Goal: Information Seeking & Learning: Learn about a topic

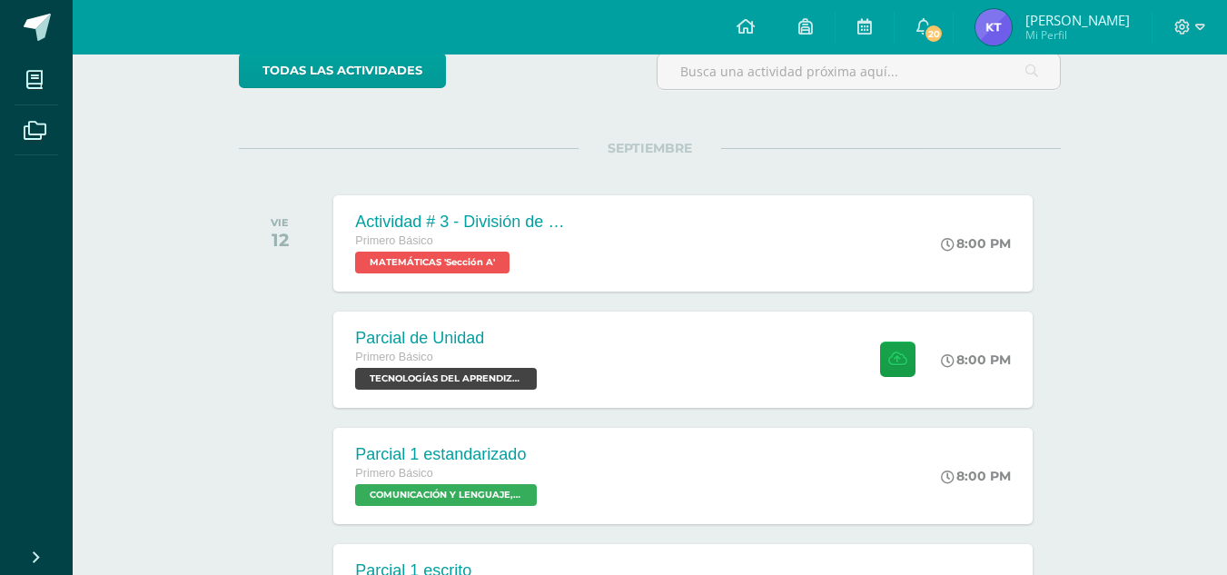
scroll to position [164, 0]
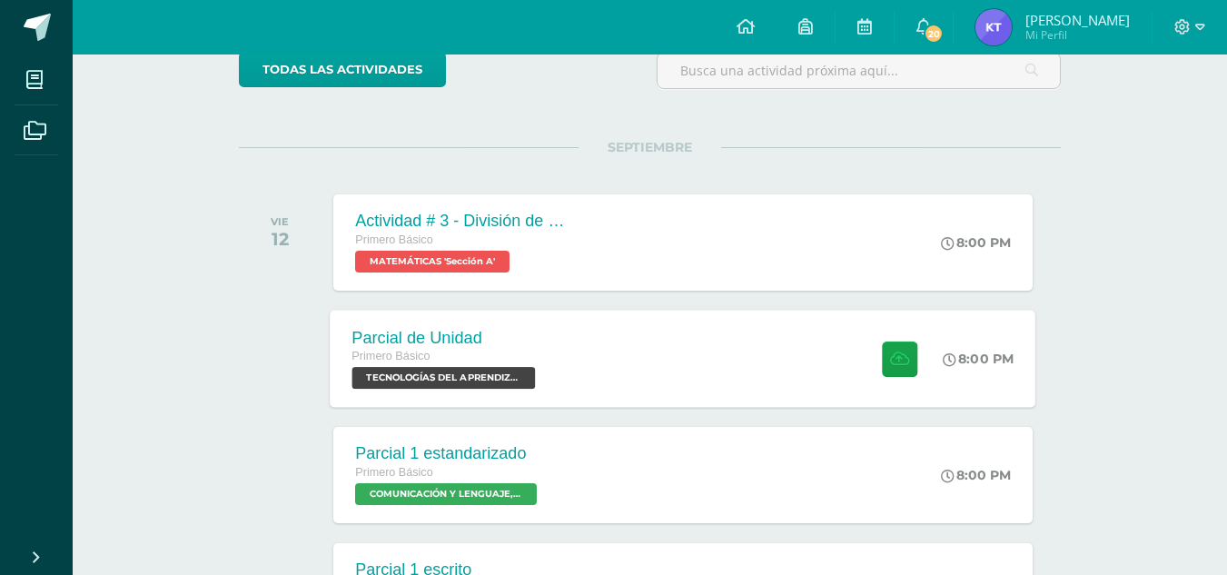
click at [491, 383] on span "TECNOLOGÍAS DEL APRENDIZAJE Y LA COMUNICACIÓN 'Sección A'" at bounding box center [443, 378] width 183 height 22
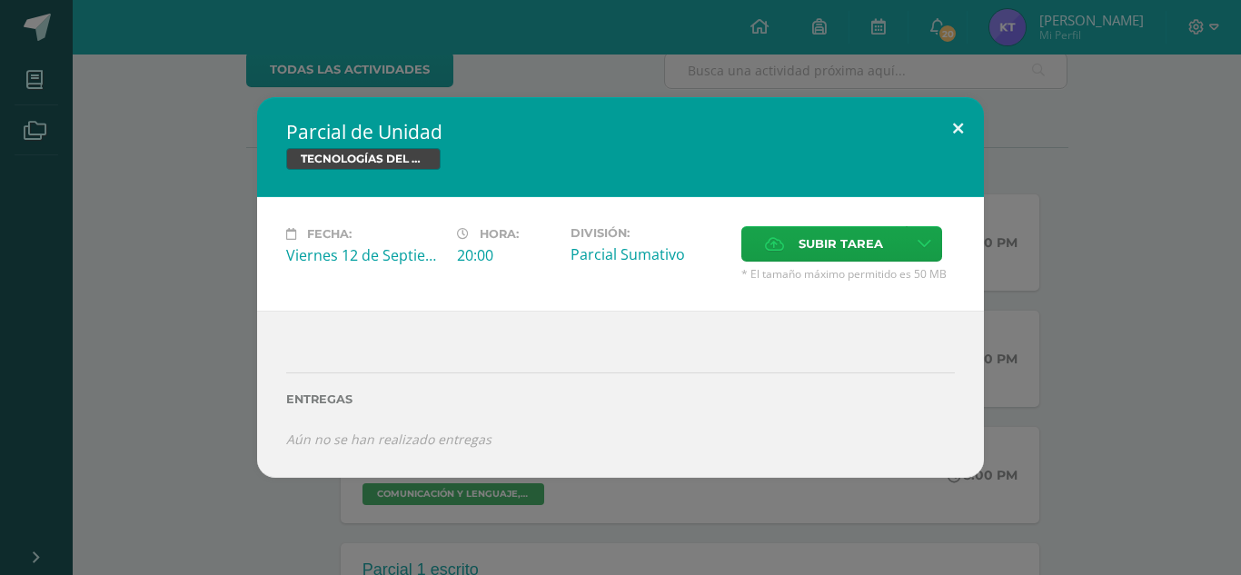
click at [960, 128] on button at bounding box center [958, 128] width 52 height 62
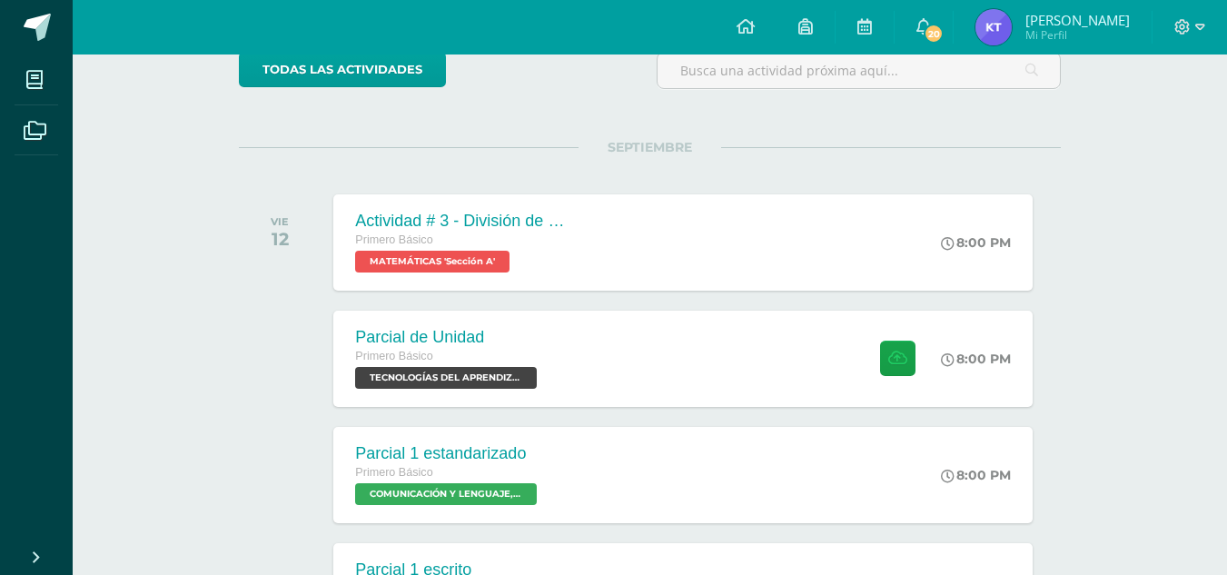
click at [1018, 37] on span "Kimberly Janeth Mi Perfil" at bounding box center [1053, 27] width 162 height 36
click at [996, 25] on img at bounding box center [994, 27] width 36 height 36
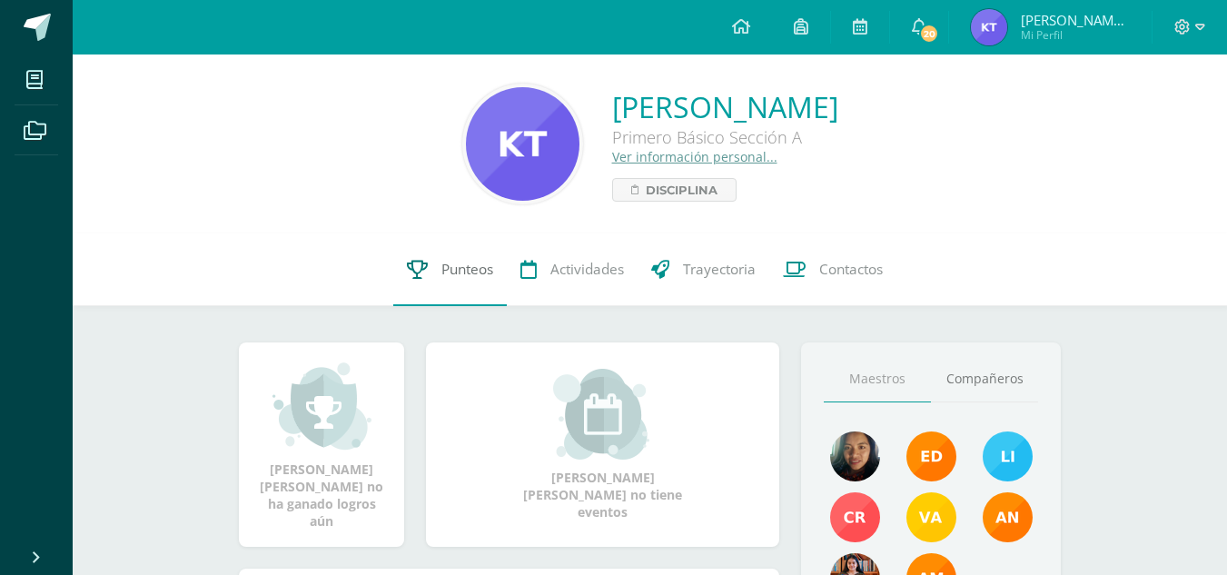
click at [454, 263] on span "Punteos" at bounding box center [467, 269] width 52 height 19
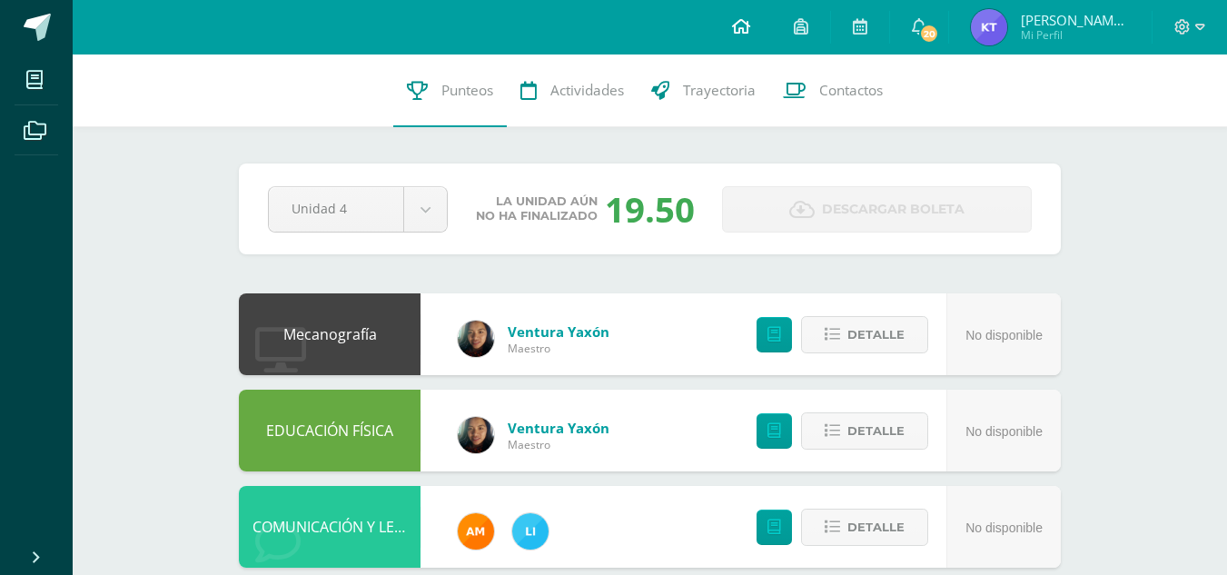
click at [750, 22] on icon at bounding box center [741, 26] width 18 height 16
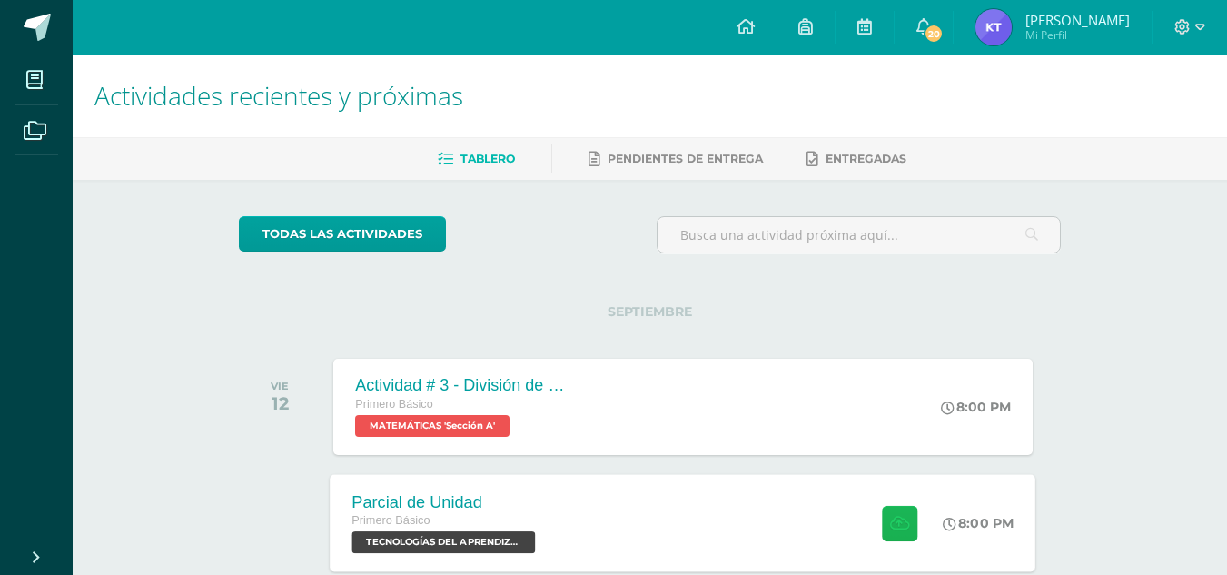
click at [907, 526] on button at bounding box center [899, 522] width 35 height 35
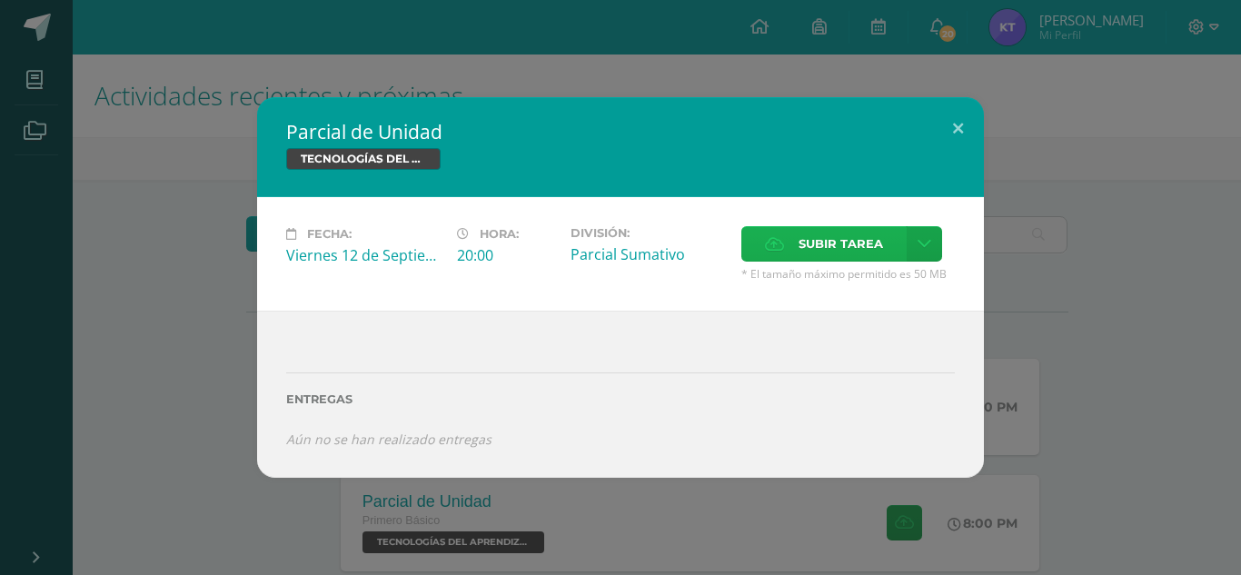
click at [841, 237] on span "Subir tarea" at bounding box center [840, 244] width 84 height 34
click at [0, 0] on input "Subir tarea" at bounding box center [0, 0] width 0 height 0
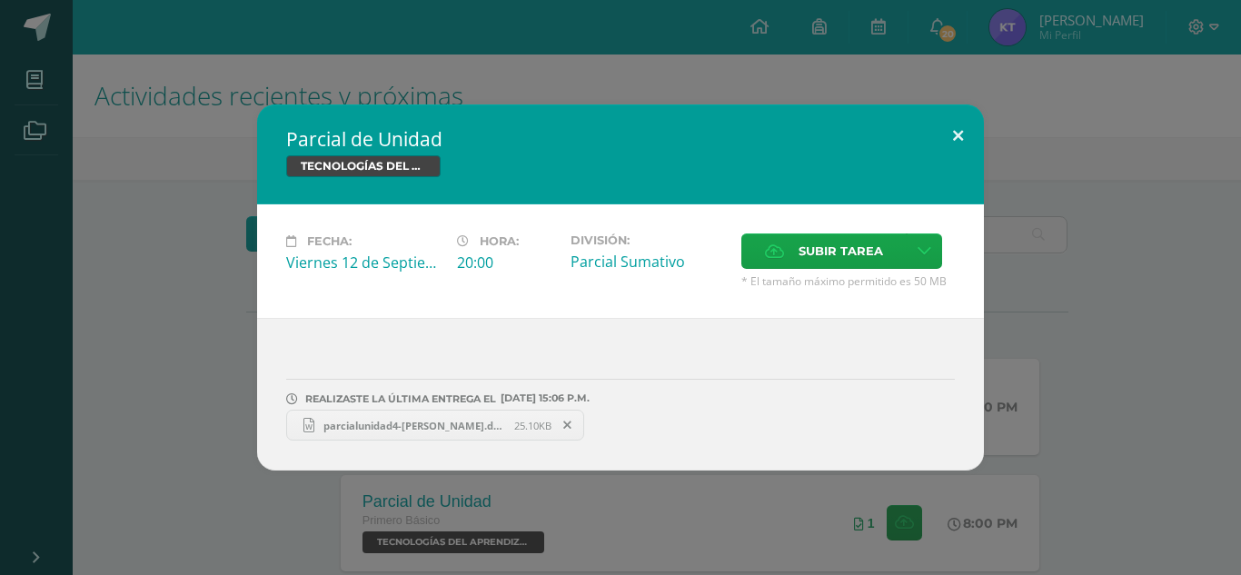
click at [958, 132] on button at bounding box center [958, 135] width 52 height 62
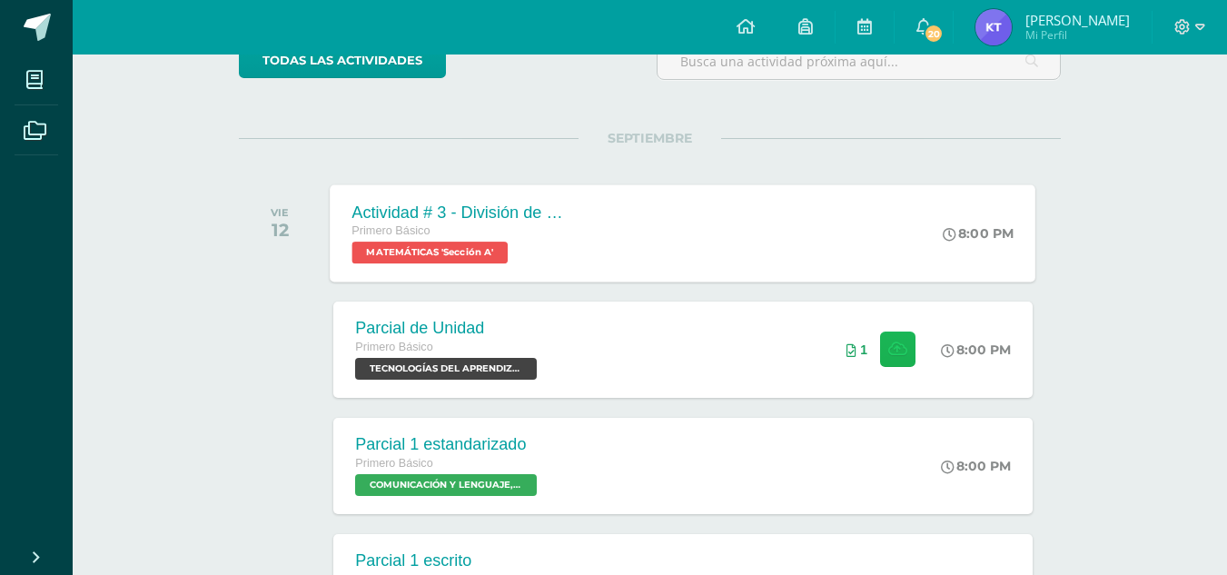
scroll to position [174, 0]
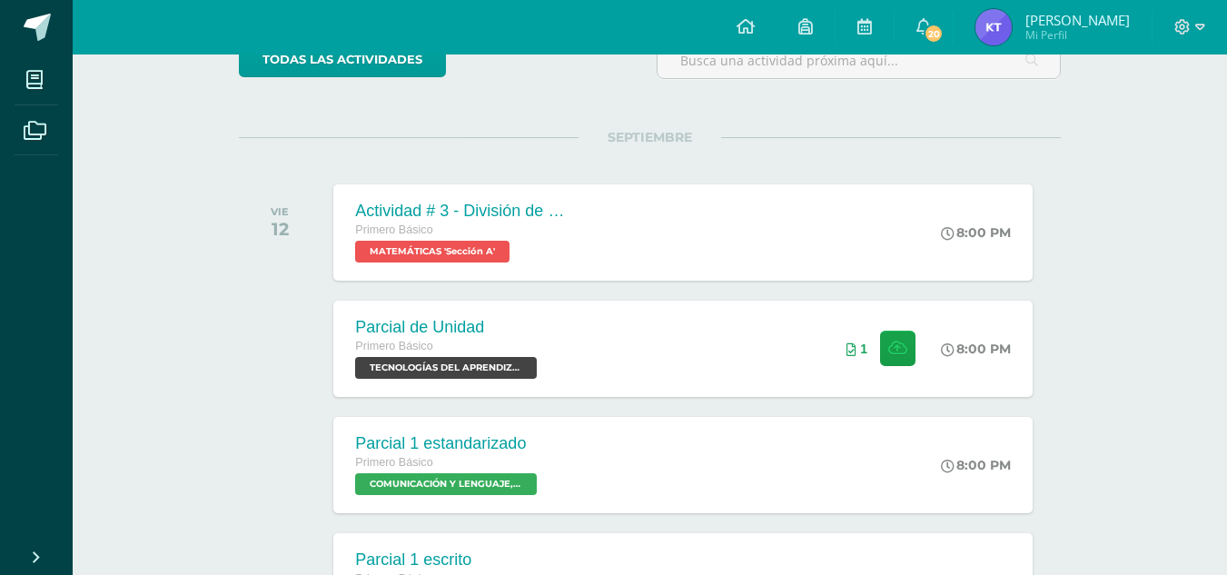
click at [1002, 15] on img at bounding box center [994, 27] width 36 height 36
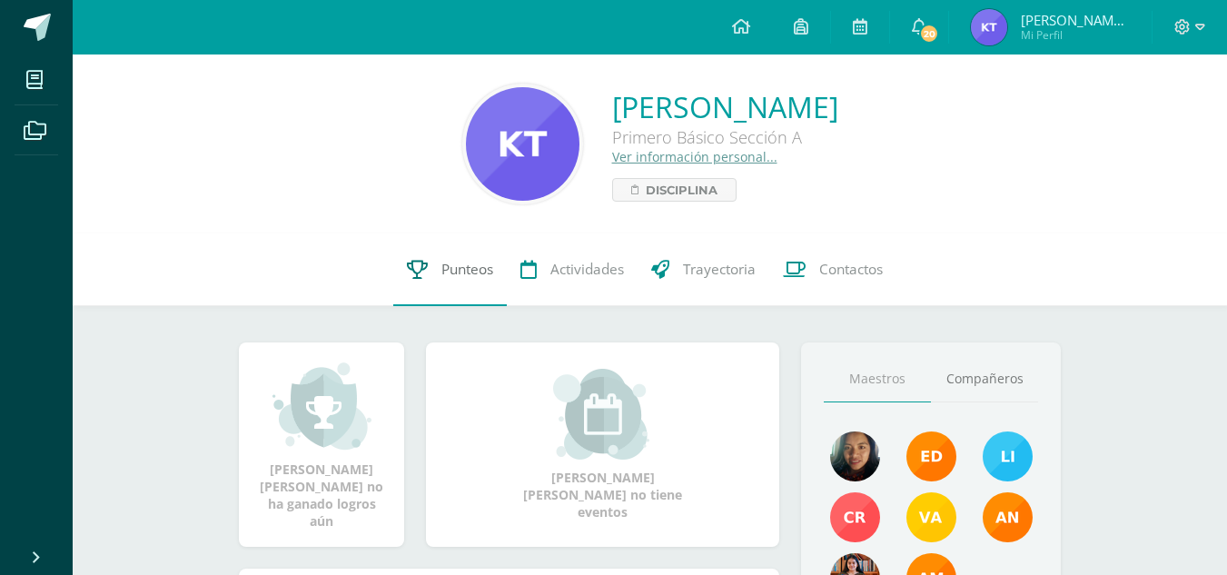
click at [463, 265] on span "Punteos" at bounding box center [467, 269] width 52 height 19
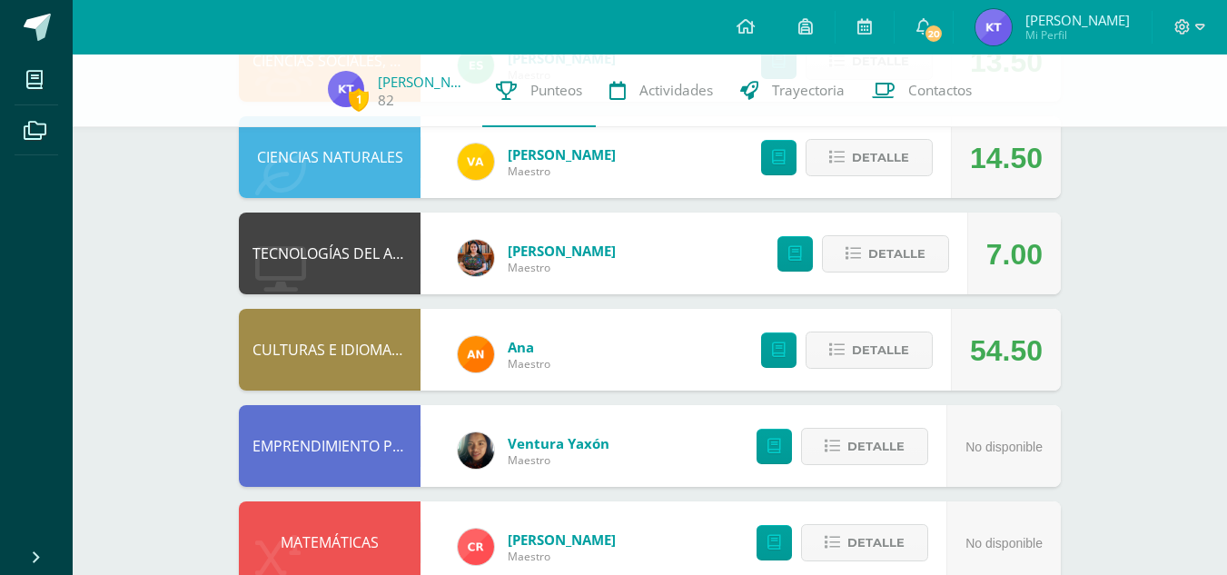
scroll to position [792, 0]
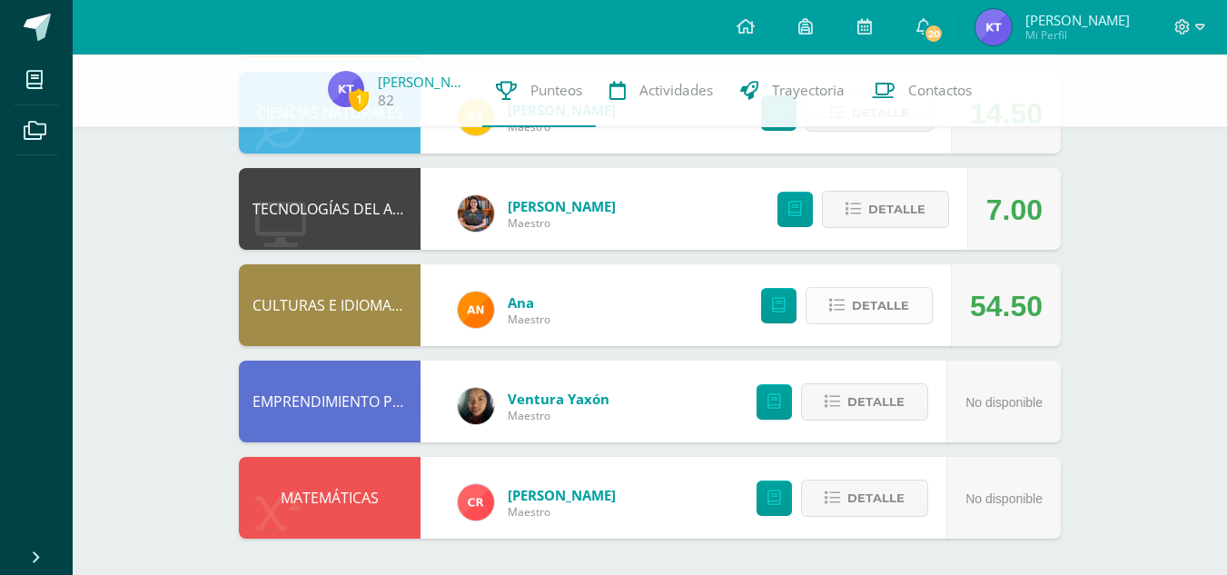
click at [830, 318] on button "Detalle" at bounding box center [869, 305] width 127 height 37
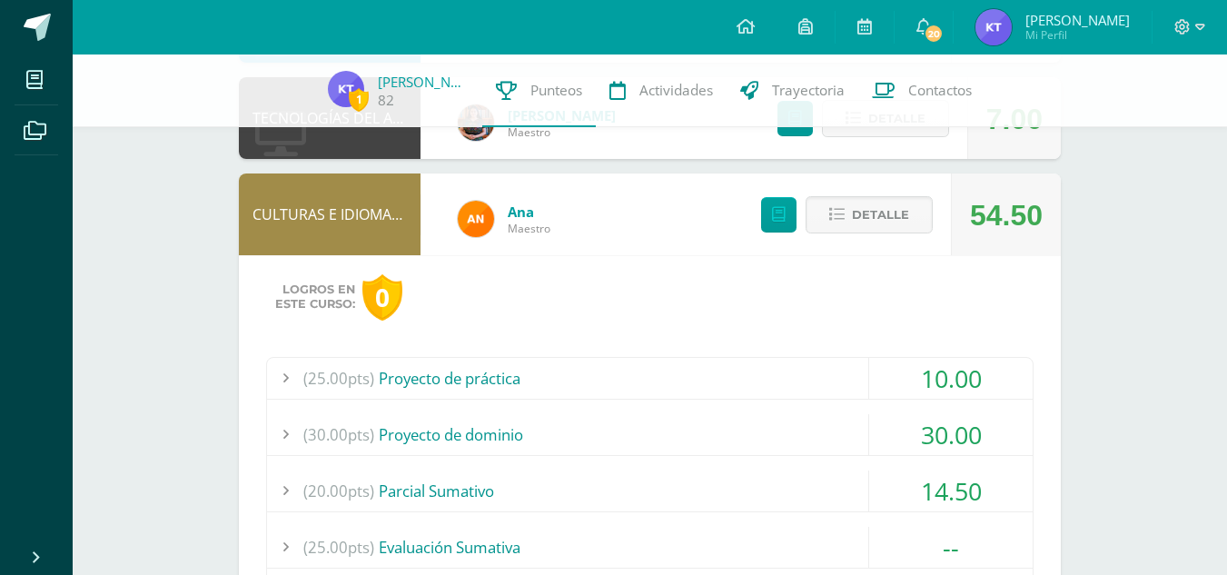
scroll to position [882, 0]
click at [208, 267] on div "Pendiente Unidad 4 Unidad 1 Unidad 2 Unidad 3 Unidad 4 La unidad aún no ha fina…" at bounding box center [650, 59] width 895 height 1775
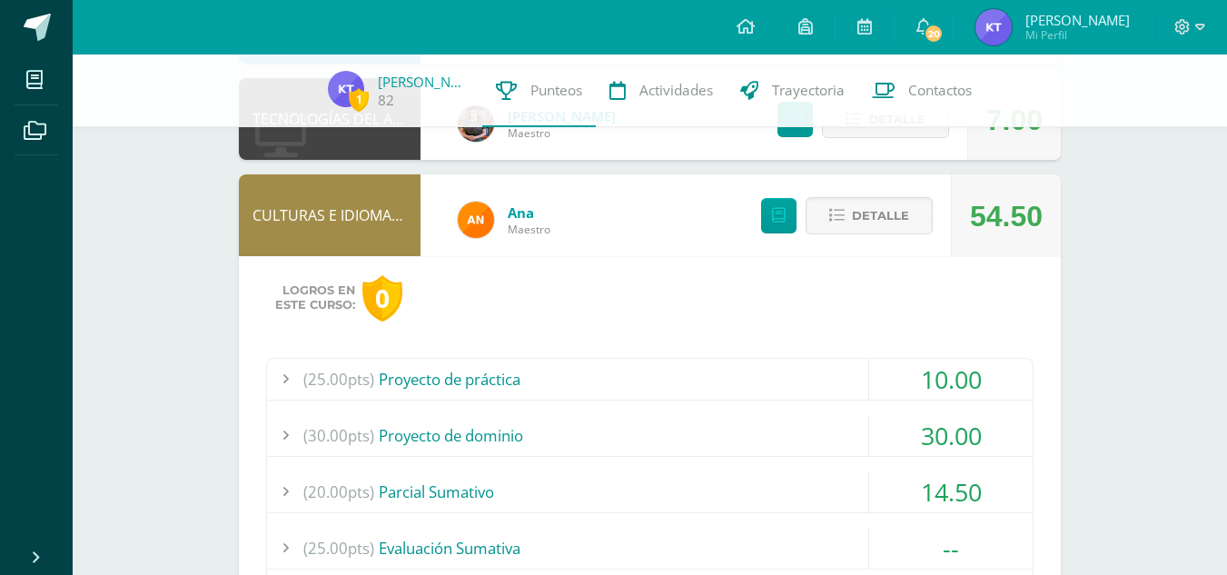
click at [208, 267] on div "Pendiente Unidad 4 Unidad 1 Unidad 2 Unidad 3 Unidad 4 La unidad aún no ha fina…" at bounding box center [650, 59] width 895 height 1775
click at [207, 266] on div "Pendiente Unidad 4 Unidad 1 Unidad 2 Unidad 3 Unidad 4 La unidad aún no ha fina…" at bounding box center [650, 59] width 895 height 1775
click at [1119, 369] on div "1 Kimberly Tuíz 82 Punteos Actividades Trayectoria Contactos Pendiente Unidad 4…" at bounding box center [650, 59] width 1155 height 1775
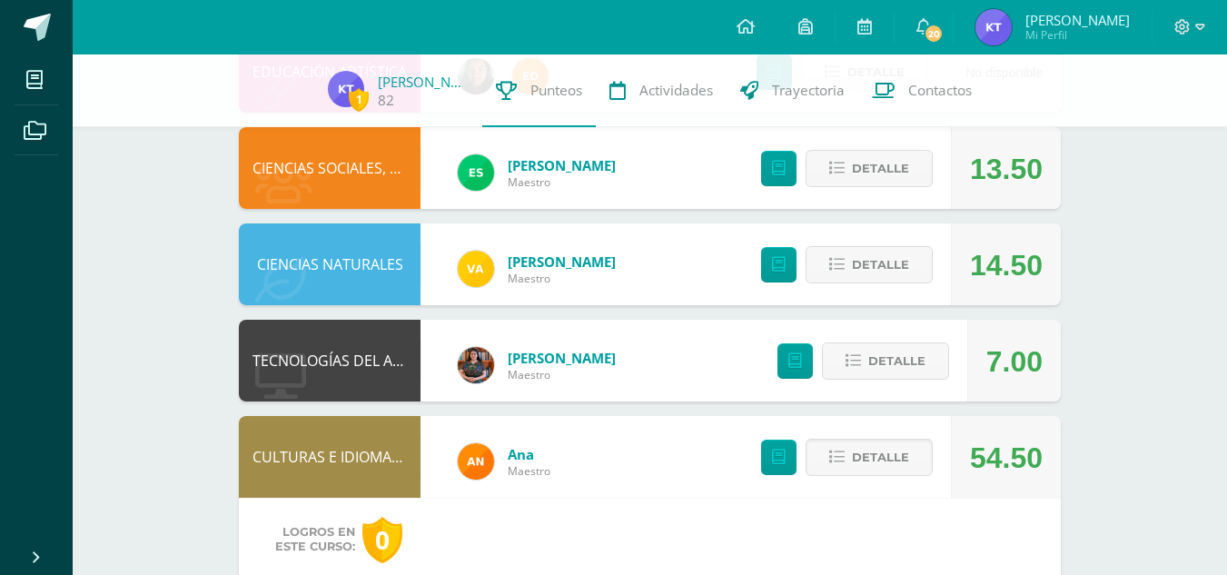
scroll to position [639, 0]
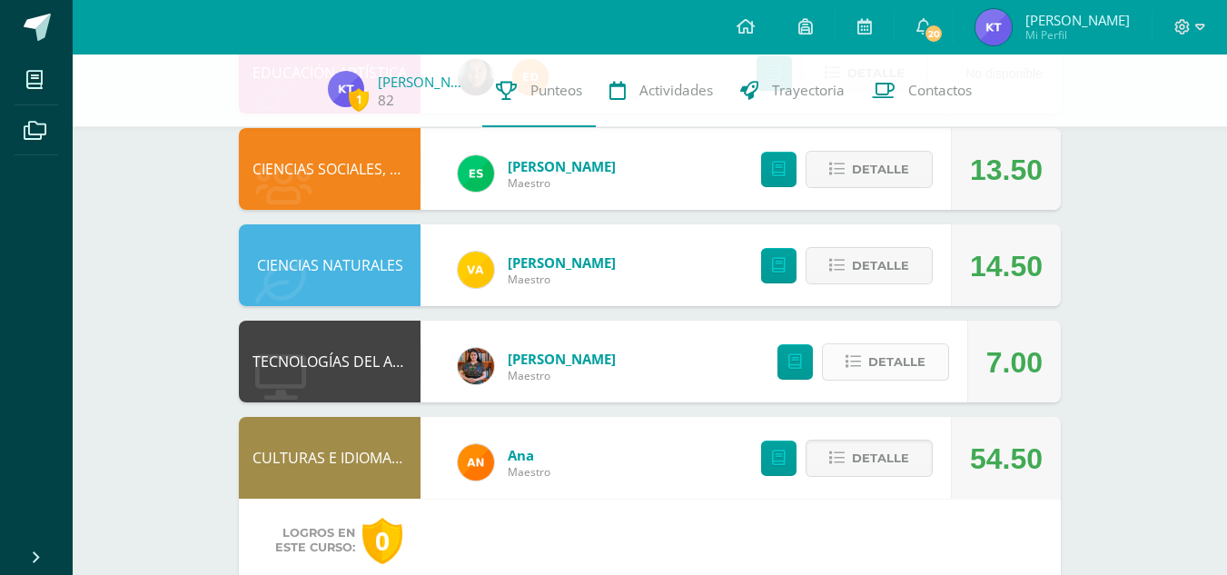
click at [864, 358] on button "Detalle" at bounding box center [885, 361] width 127 height 37
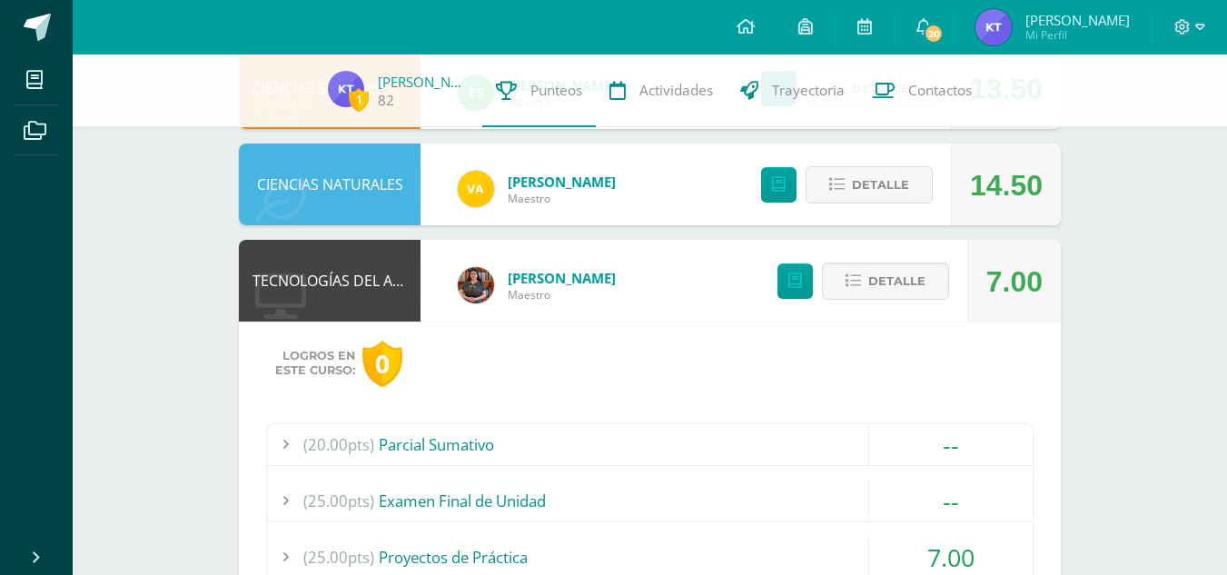
scroll to position [711, 0]
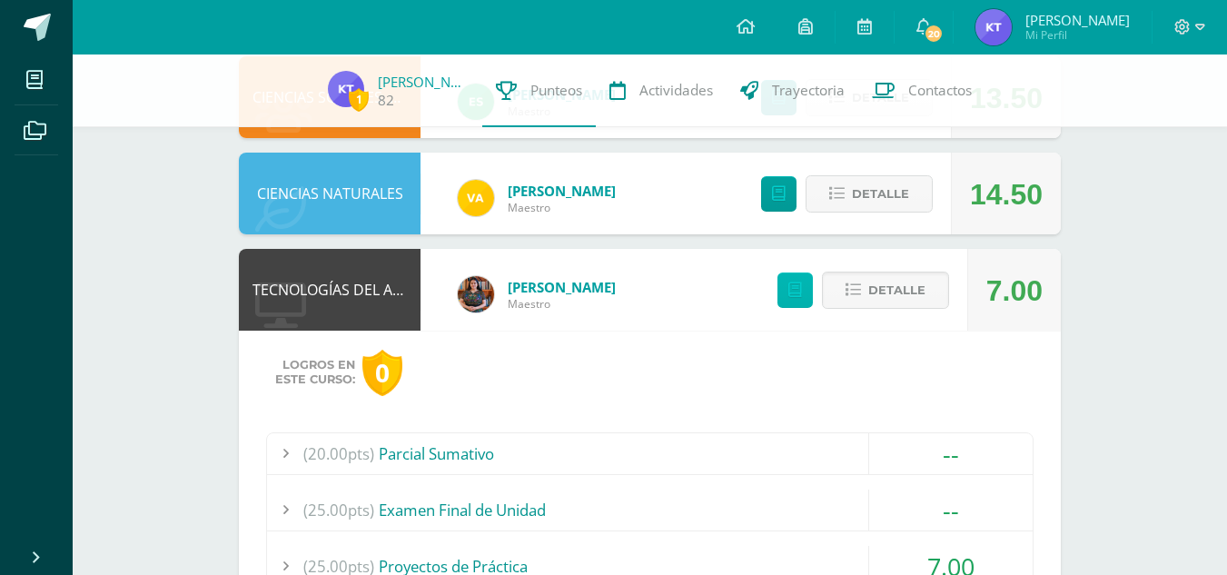
click at [788, 285] on link at bounding box center [795, 290] width 35 height 35
click at [315, 300] on div "TECNOLOGÍAS DEL APRENDIZAJE Y LA COMUNICACIÓN" at bounding box center [330, 290] width 182 height 82
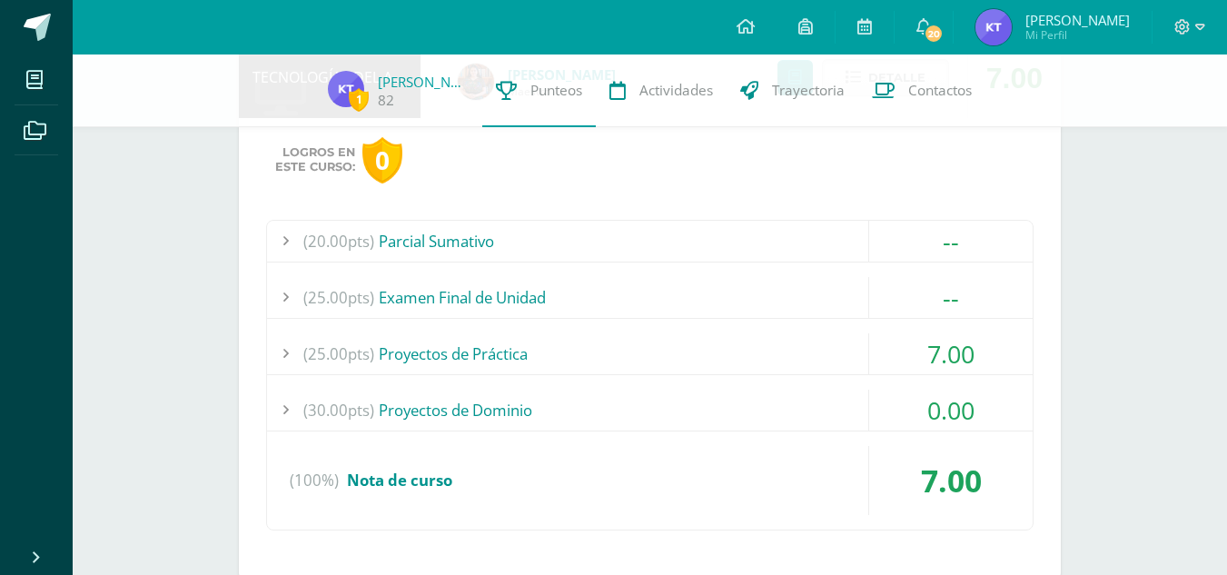
scroll to position [925, 0]
click at [508, 458] on div "(100%) Nota de curso" at bounding box center [650, 479] width 766 height 69
click at [222, 193] on div "Pendiente Unidad 4 Unidad 1 Unidad 2 Unidad 3 Unidad 4 La unidad aún no ha fina…" at bounding box center [650, 248] width 895 height 2237
drag, startPoint x: 222, startPoint y: 193, endPoint x: 843, endPoint y: 135, distance: 624.0
click at [843, 135] on div "Pendiente Unidad 4 Unidad 1 Unidad 2 Unidad 3 Unidad 4 La unidad aún no ha fina…" at bounding box center [650, 248] width 895 height 2237
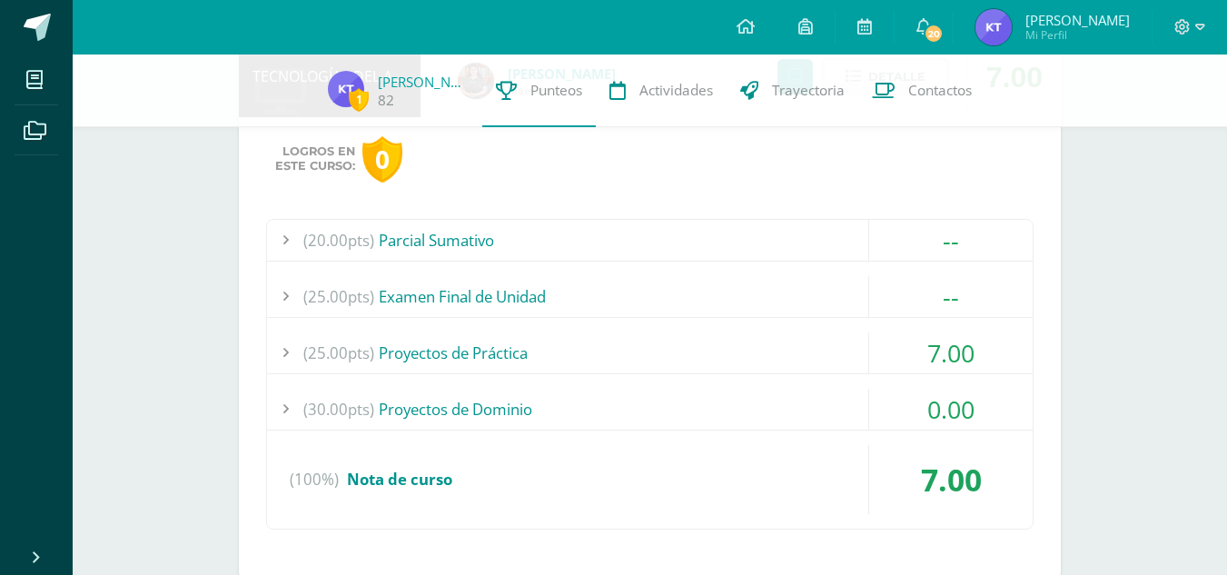
click at [1110, 222] on div "1 Kimberly Tuíz 82 Punteos Actividades Trayectoria Contactos Pendiente Unidad 4…" at bounding box center [650, 248] width 1155 height 2237
drag, startPoint x: 1110, startPoint y: 222, endPoint x: 1058, endPoint y: 252, distance: 59.8
click at [1058, 252] on div "1 Kimberly Tuíz 82 Punteos Actividades Trayectoria Contactos Pendiente Unidad 4…" at bounding box center [650, 248] width 1155 height 2237
click at [1058, 252] on div "Logros en este curso: 0 (20.00pts) Parcial Sumativo -- (20.0pts) Parcial de Uni…" at bounding box center [650, 348] width 822 height 462
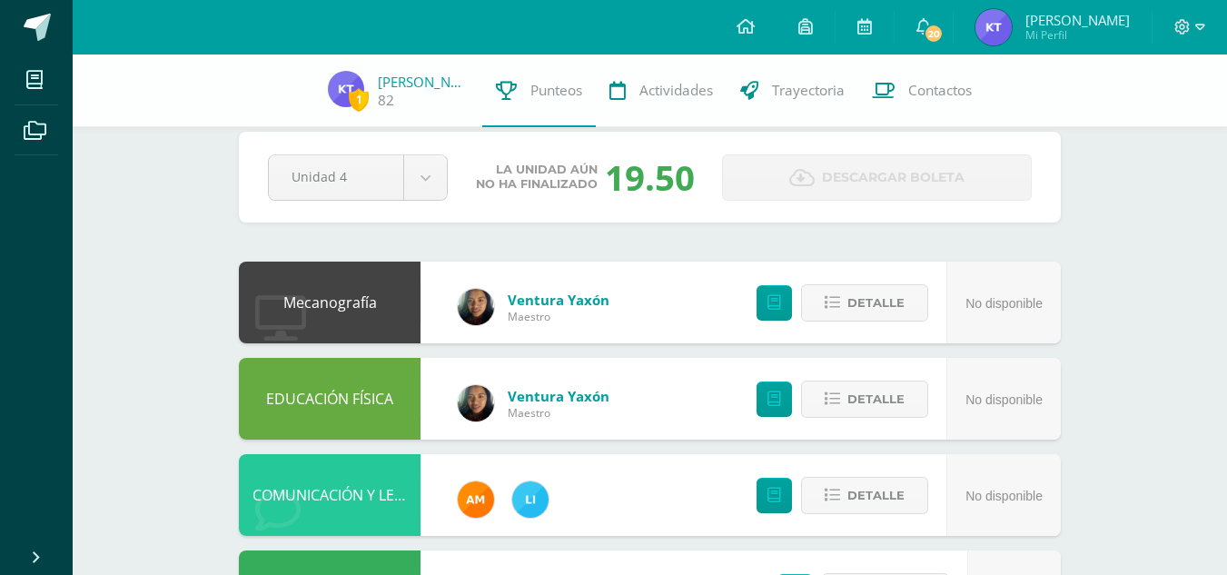
scroll to position [0, 0]
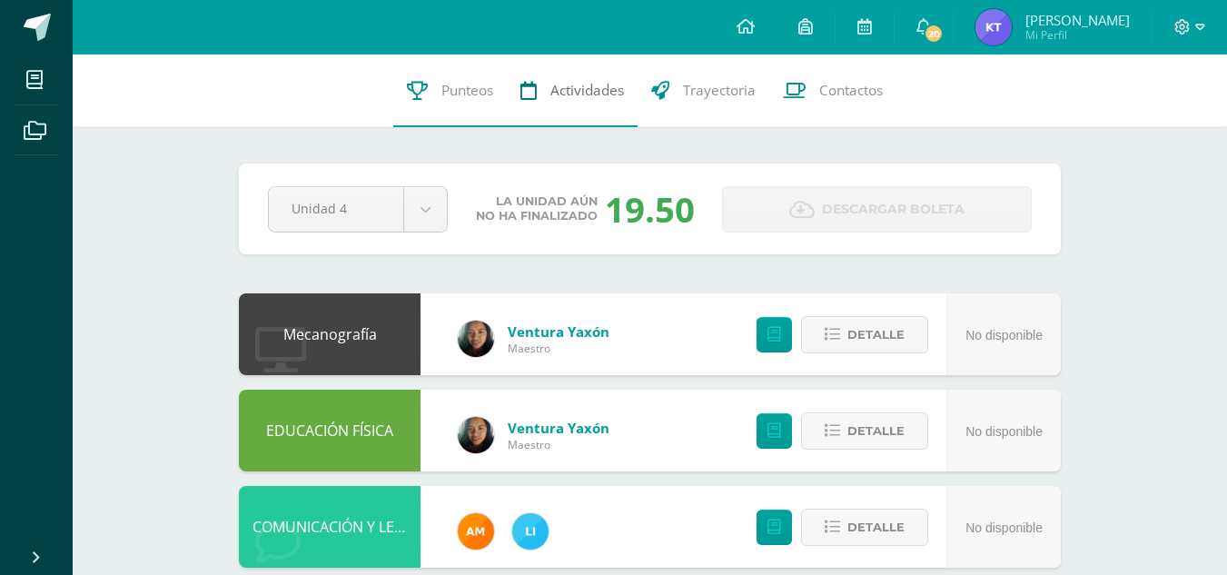
click at [561, 115] on link "Actividades" at bounding box center [572, 91] width 131 height 73
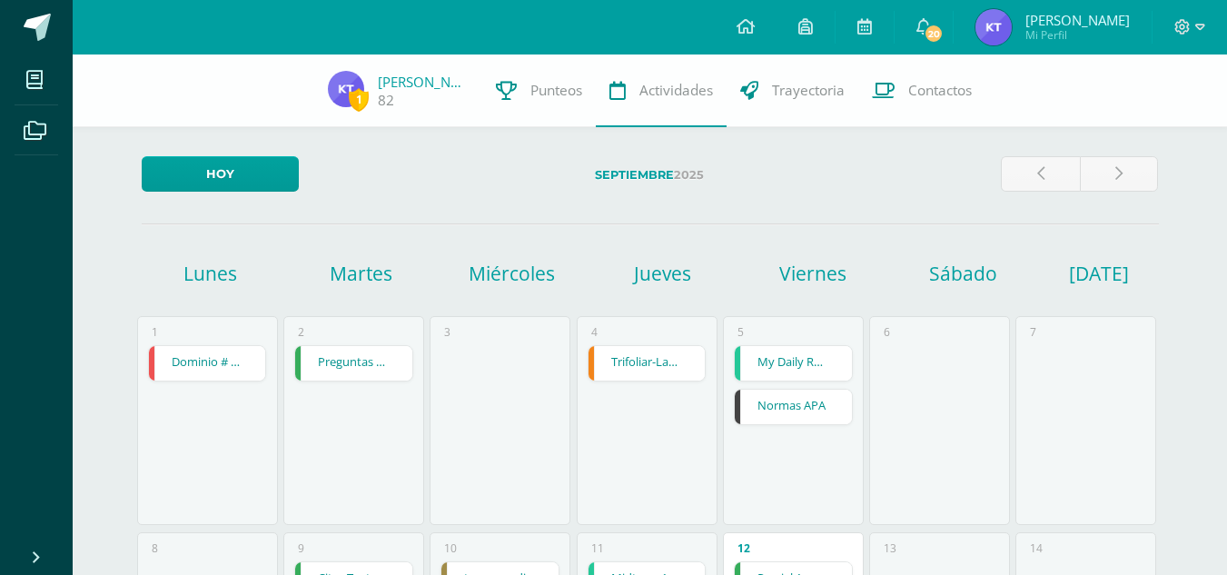
click at [740, 322] on div "5 My Daily Routine My Daily Routine COMUNICACIÓN Y LENGUAJE, IDIOMA EXTRANJERO …" at bounding box center [793, 420] width 141 height 209
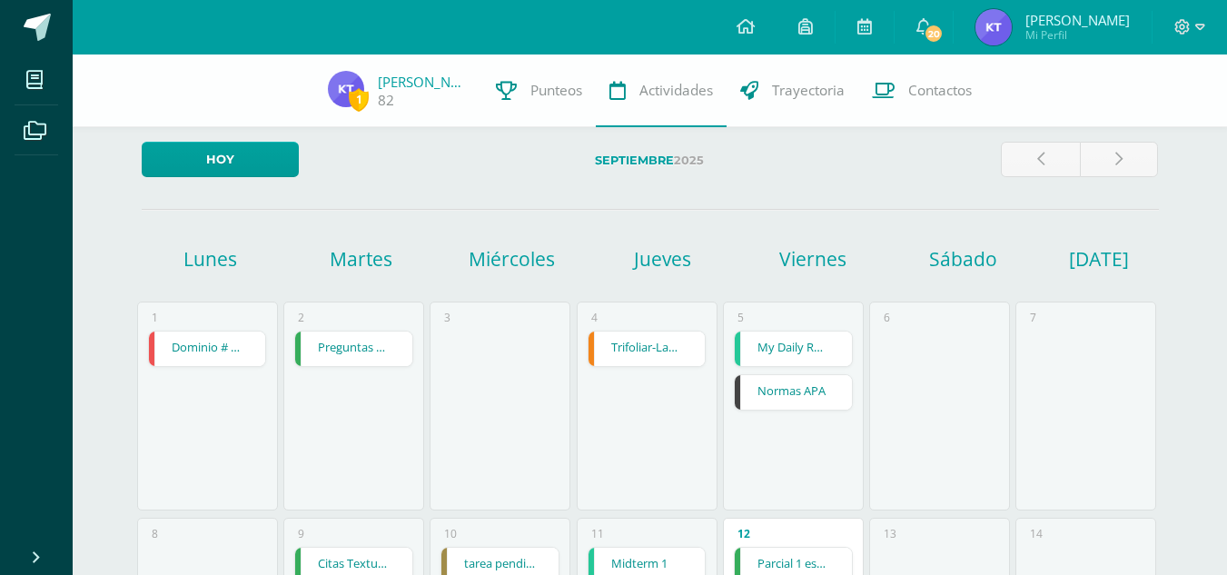
scroll to position [5, 0]
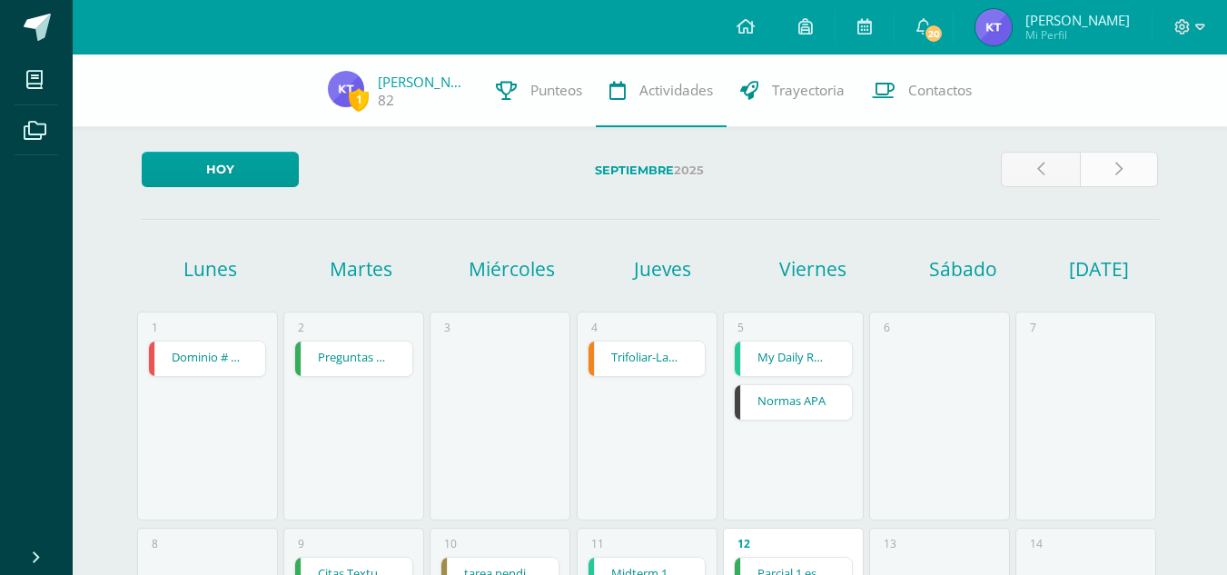
click at [1129, 180] on link at bounding box center [1119, 169] width 79 height 35
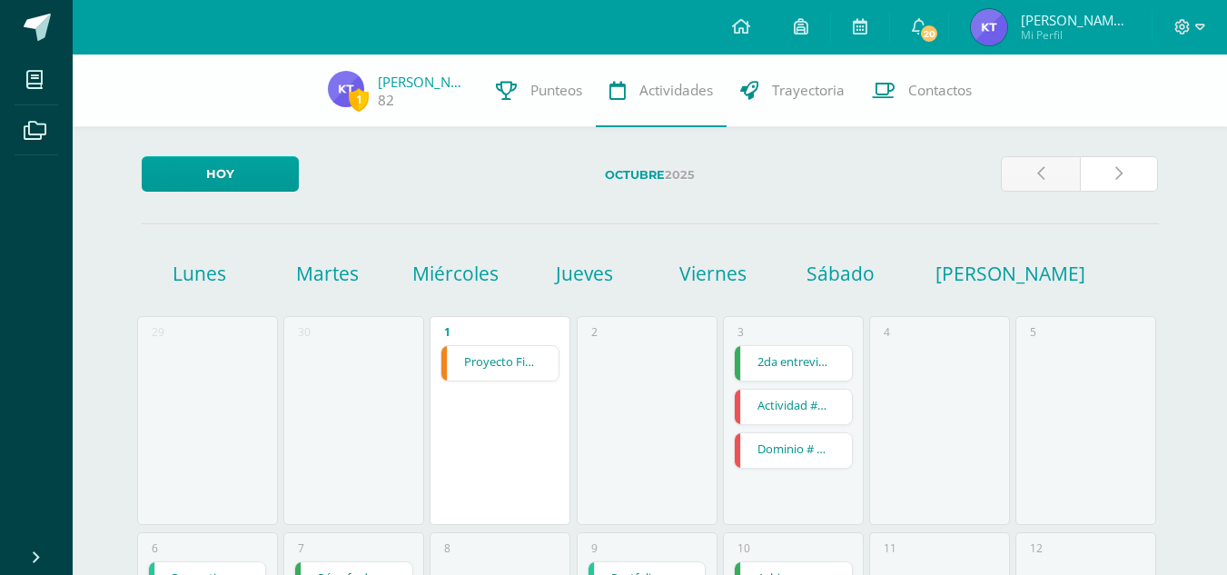
click at [1129, 180] on link at bounding box center [1119, 173] width 79 height 35
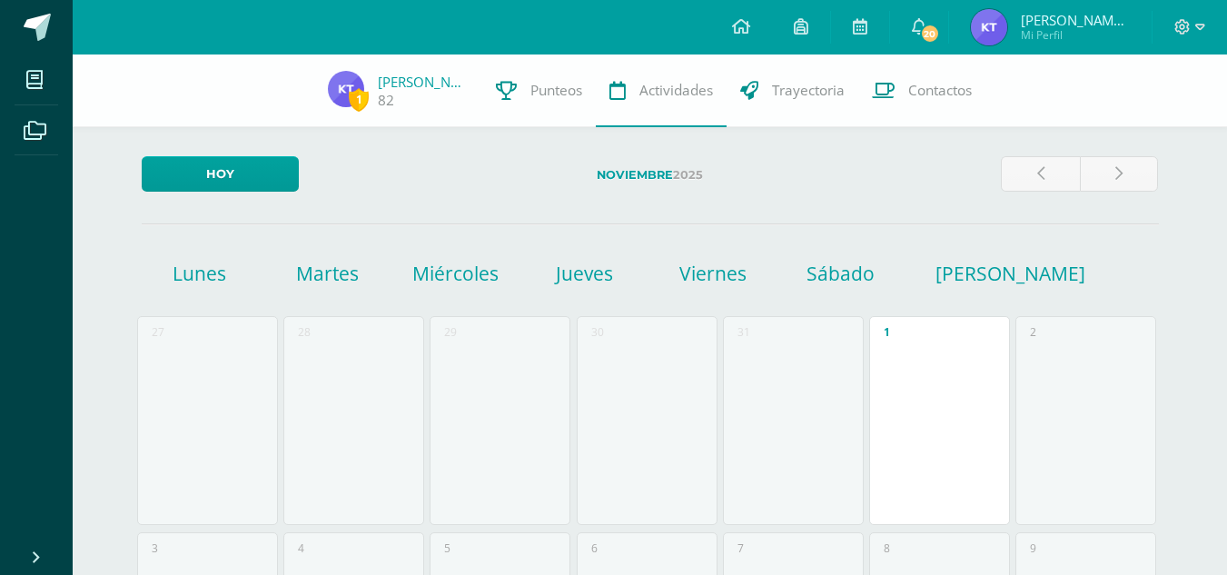
click at [1029, 167] on link at bounding box center [1040, 173] width 79 height 35
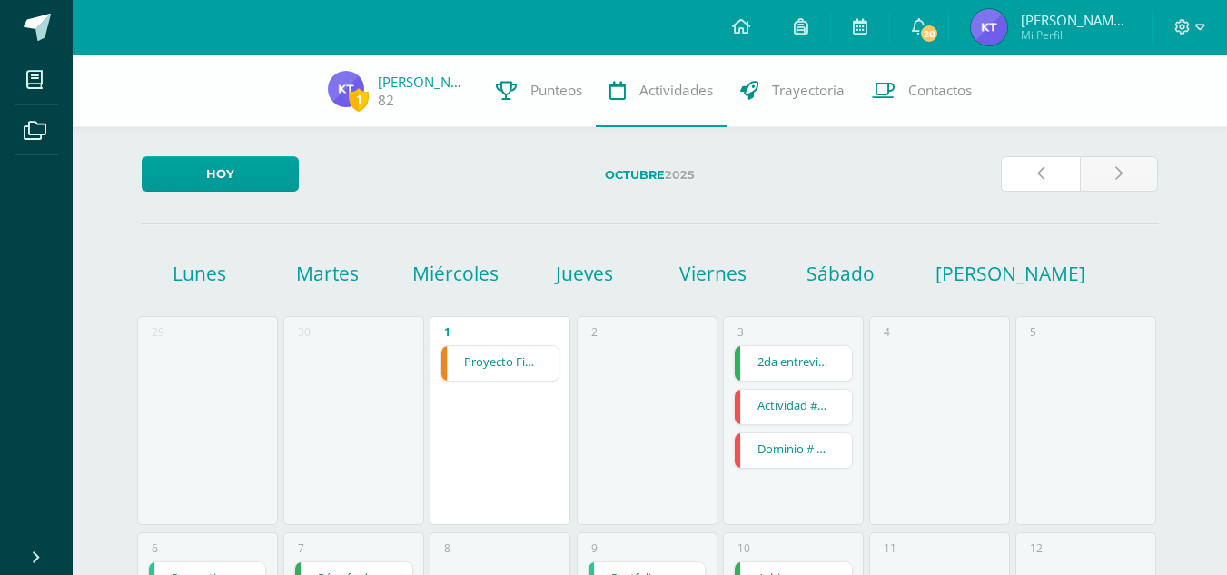
click at [1029, 167] on link at bounding box center [1040, 173] width 79 height 35
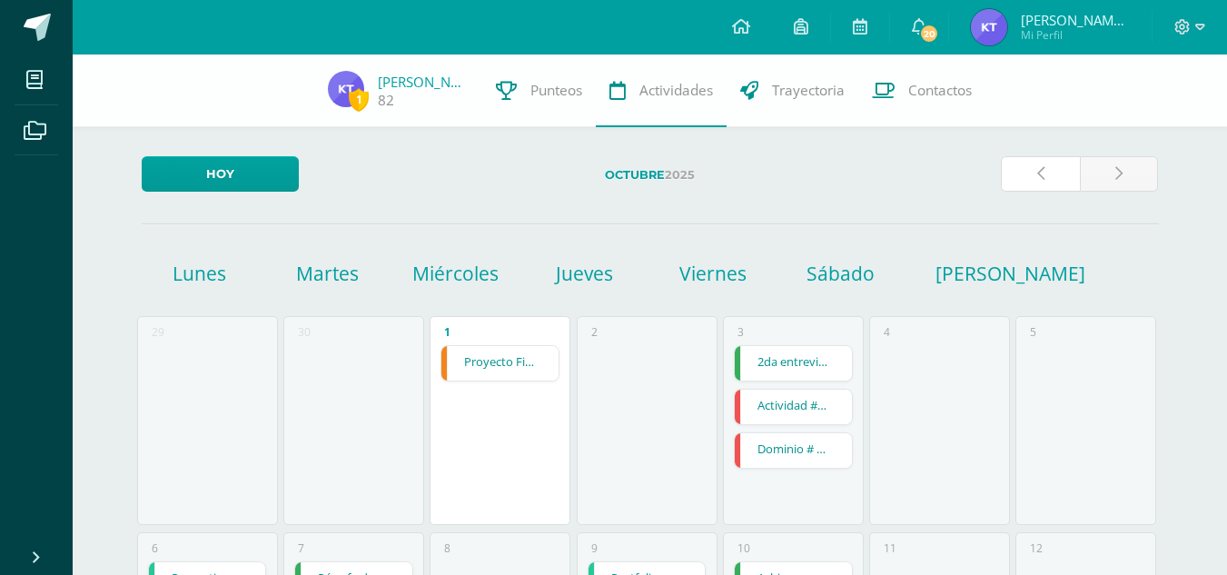
click at [1029, 167] on link at bounding box center [1040, 173] width 79 height 35
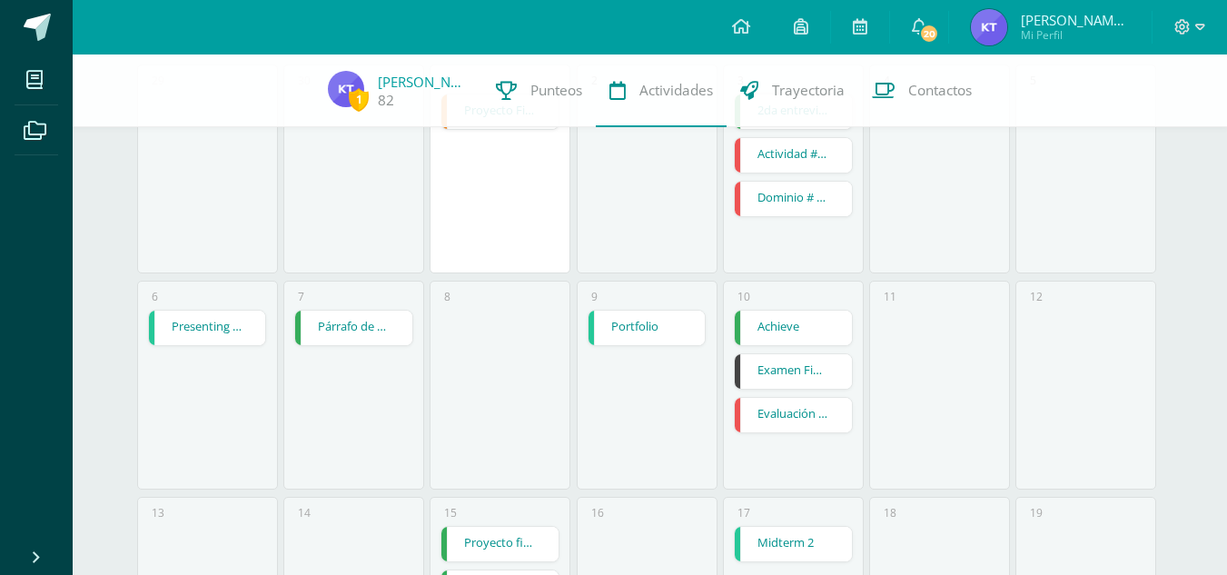
scroll to position [253, 0]
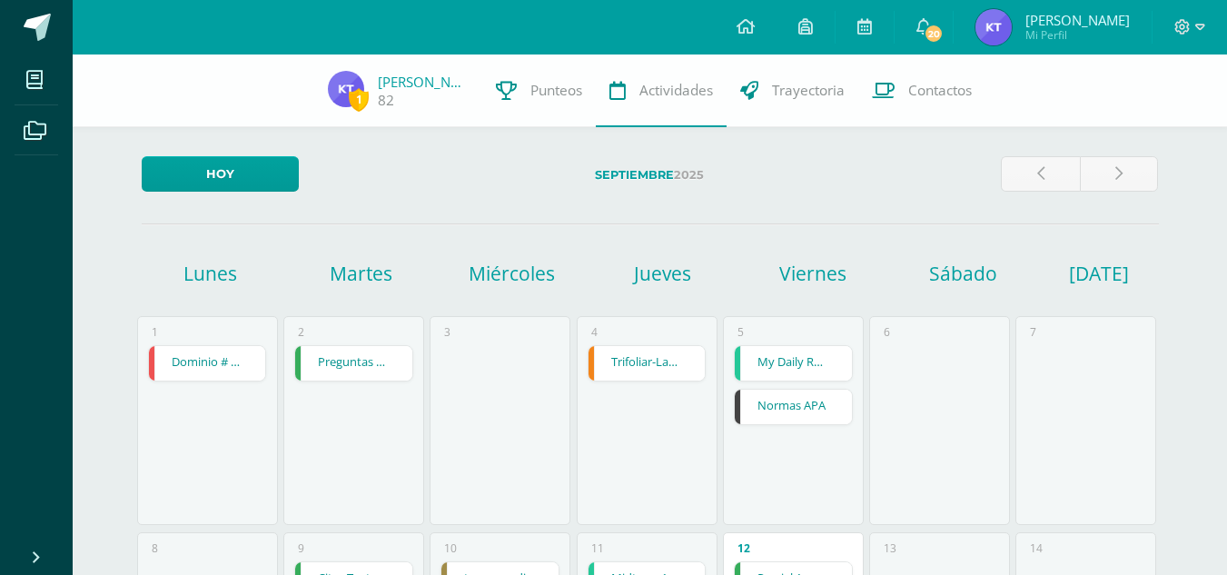
click at [792, 380] on link "My Daily Routine" at bounding box center [793, 363] width 117 height 35
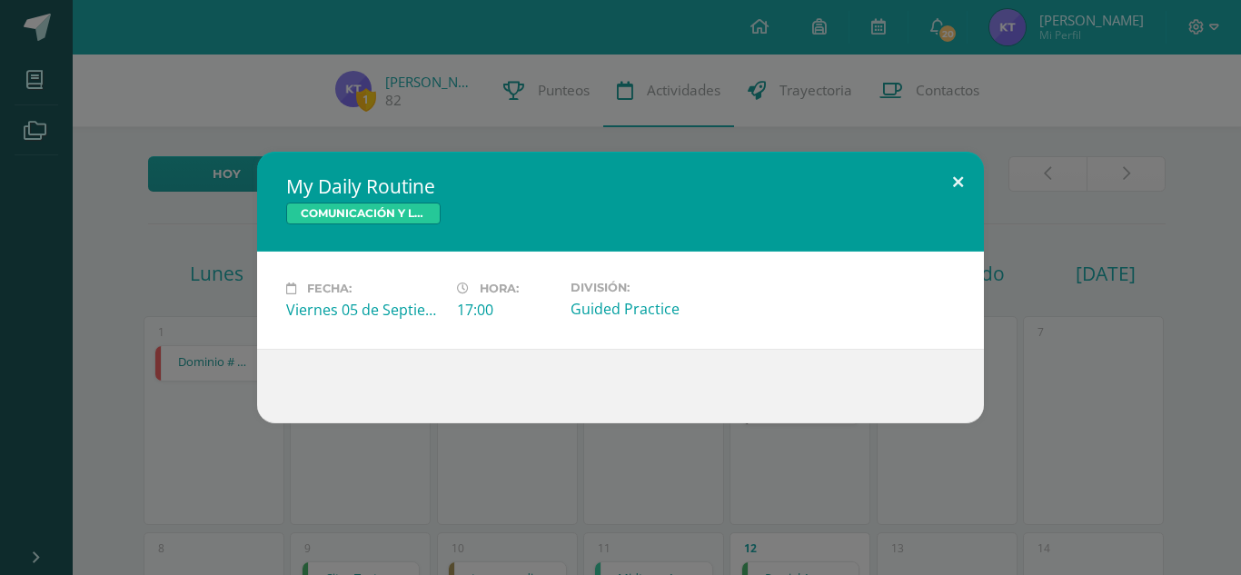
click at [955, 174] on button at bounding box center [958, 183] width 52 height 62
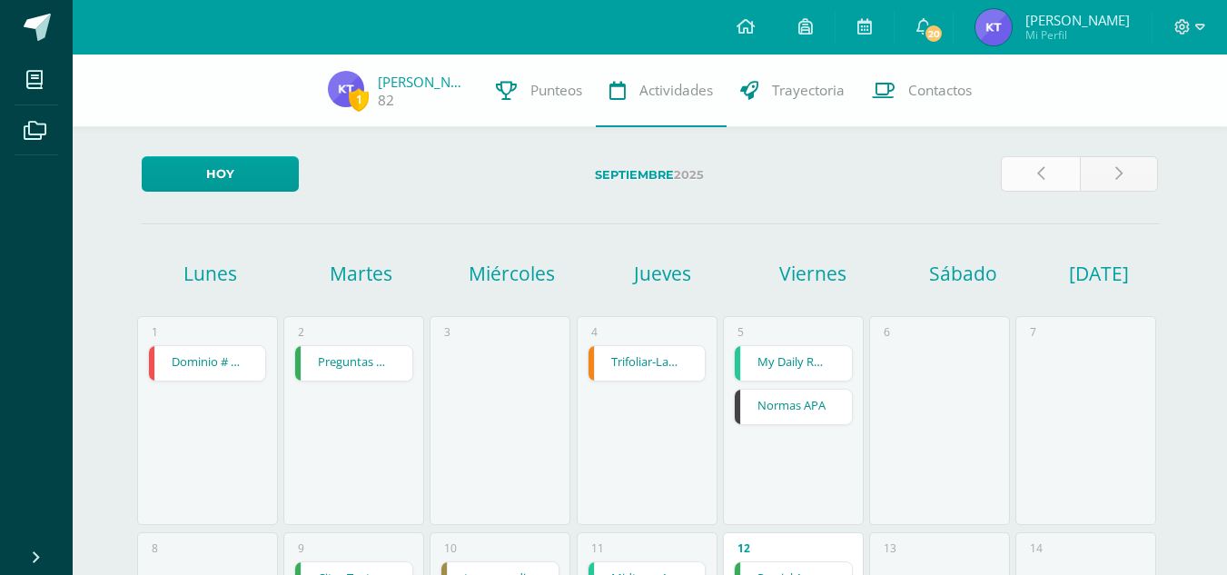
click at [1029, 183] on link at bounding box center [1040, 173] width 79 height 35
click at [820, 405] on link "Normas APA" at bounding box center [793, 407] width 117 height 35
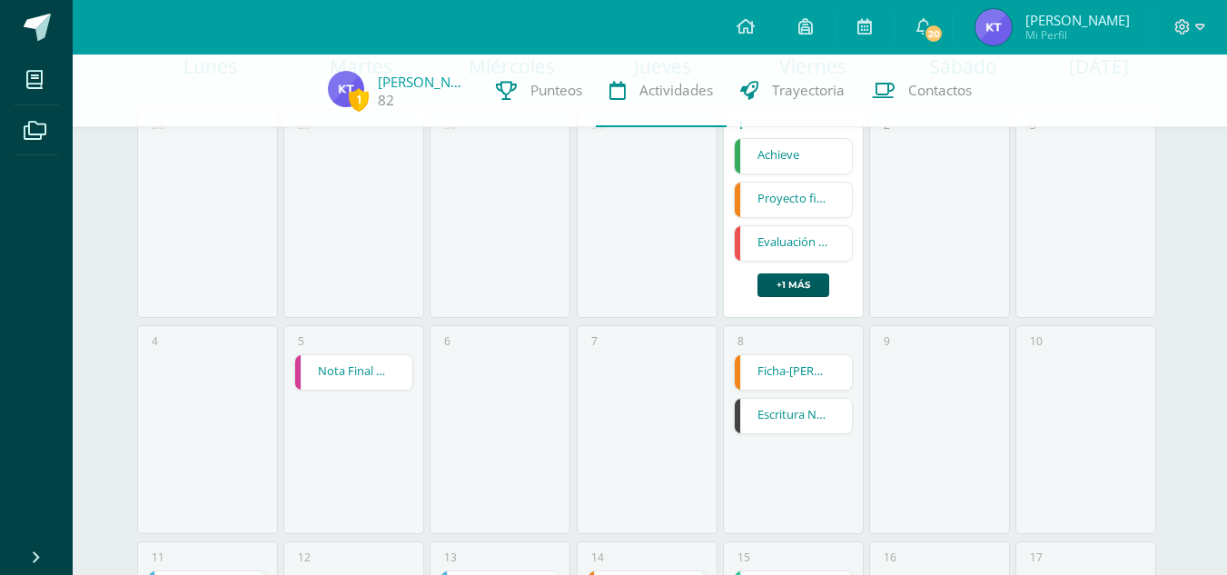
scroll to position [208, 0]
click at [807, 418] on link "Escritura Normas APA" at bounding box center [793, 415] width 117 height 35
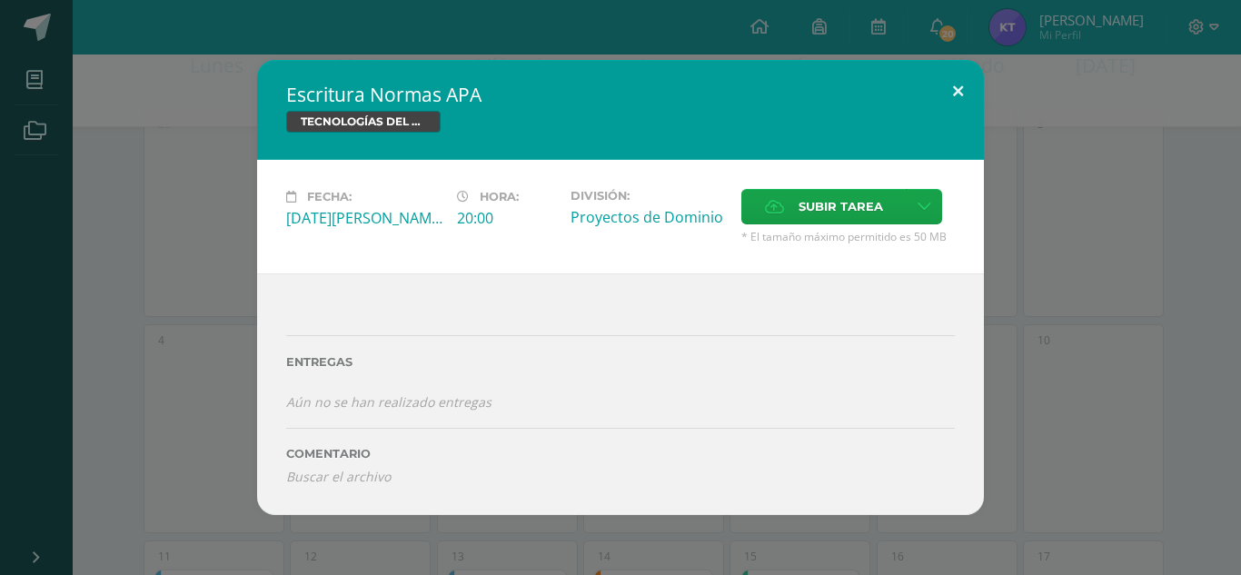
click at [950, 96] on button at bounding box center [958, 91] width 52 height 62
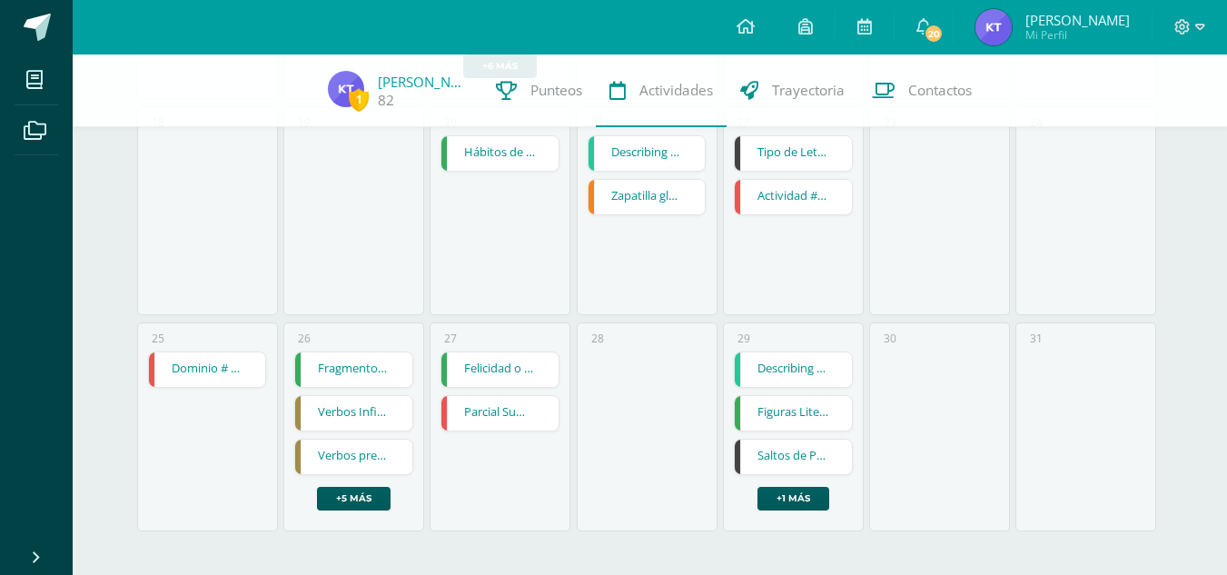
scroll to position [858, 0]
click at [821, 471] on link "Saltos de Página y numeración" at bounding box center [793, 458] width 117 height 35
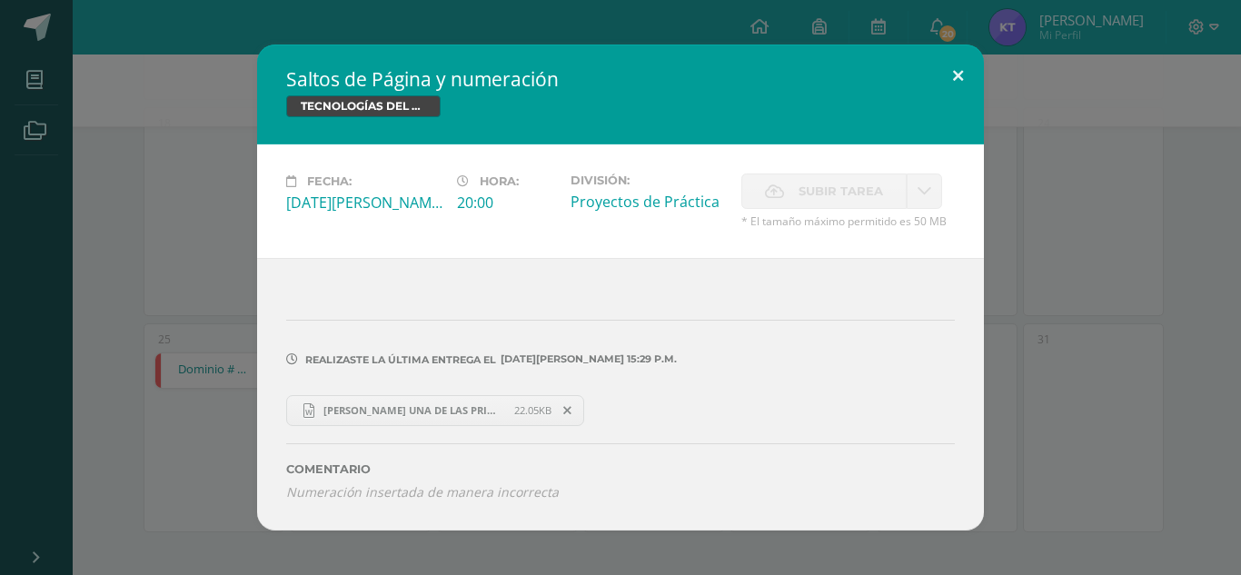
click at [962, 75] on button at bounding box center [958, 76] width 52 height 62
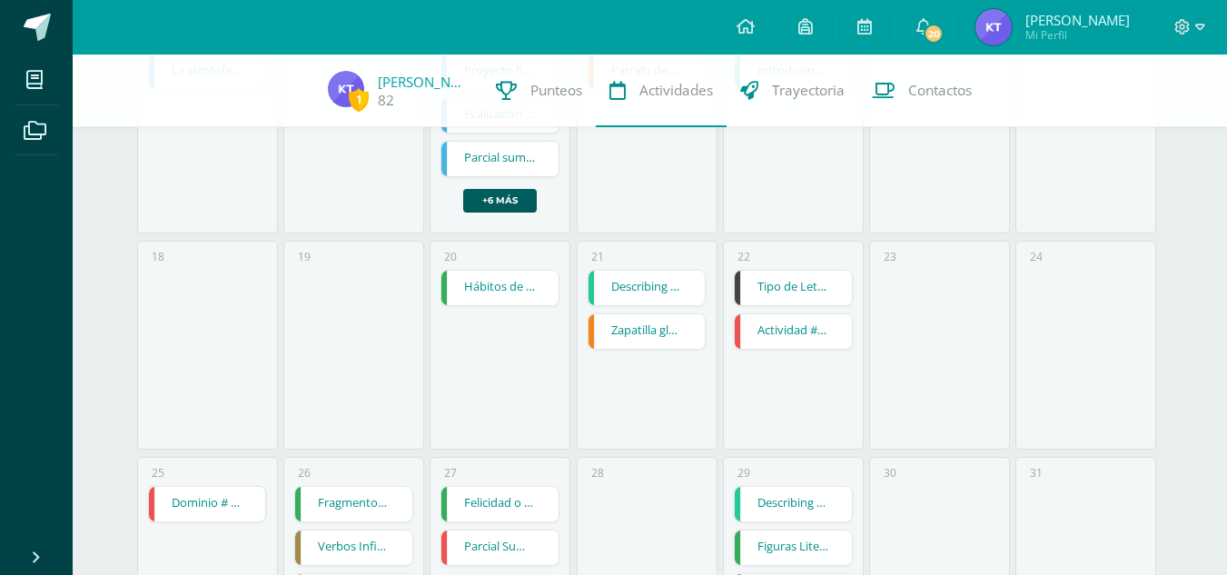
scroll to position [726, 0]
click at [800, 292] on link "Tipo de Letra, márgenes, interlineado." at bounding box center [793, 286] width 117 height 35
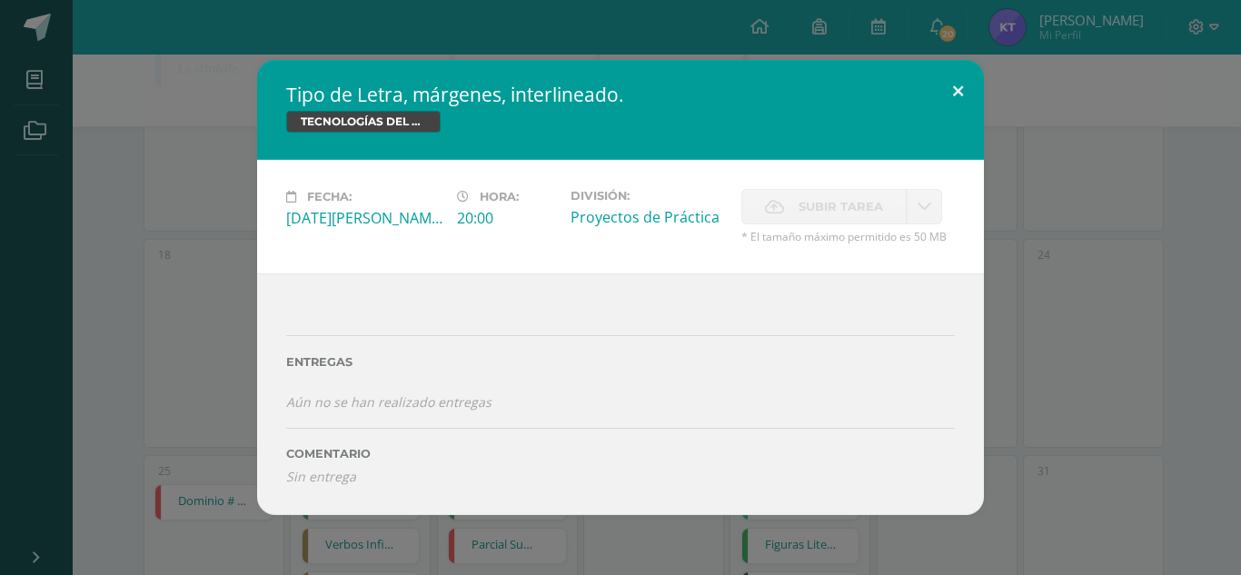
click at [967, 93] on button at bounding box center [958, 91] width 52 height 62
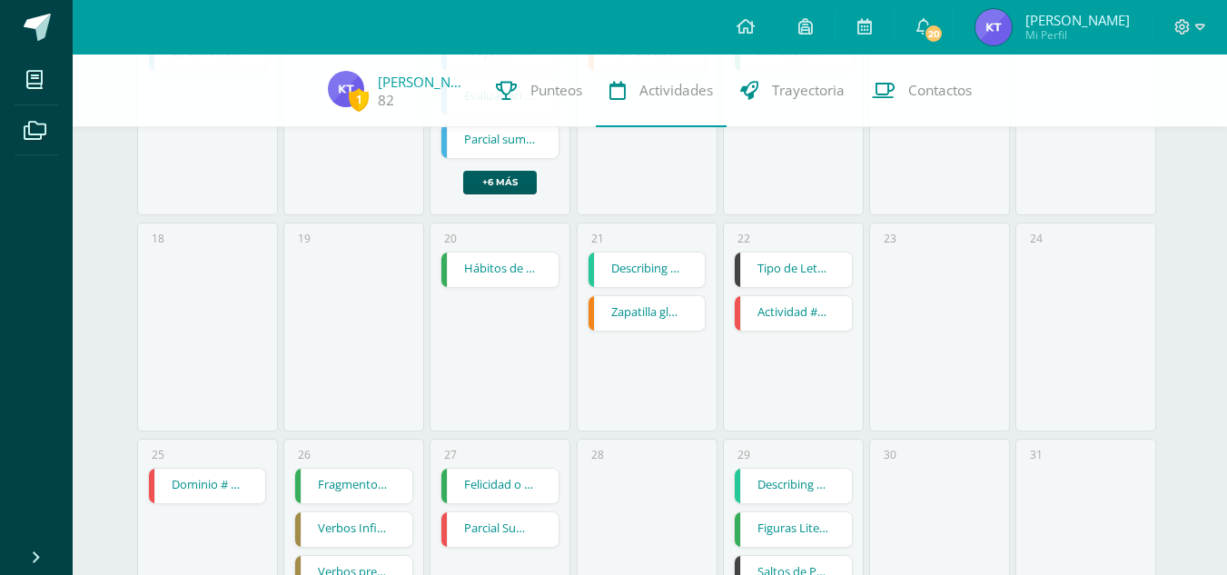
scroll to position [741, 0]
click at [789, 257] on link "Tipo de Letra, márgenes, interlineado." at bounding box center [793, 270] width 117 height 35
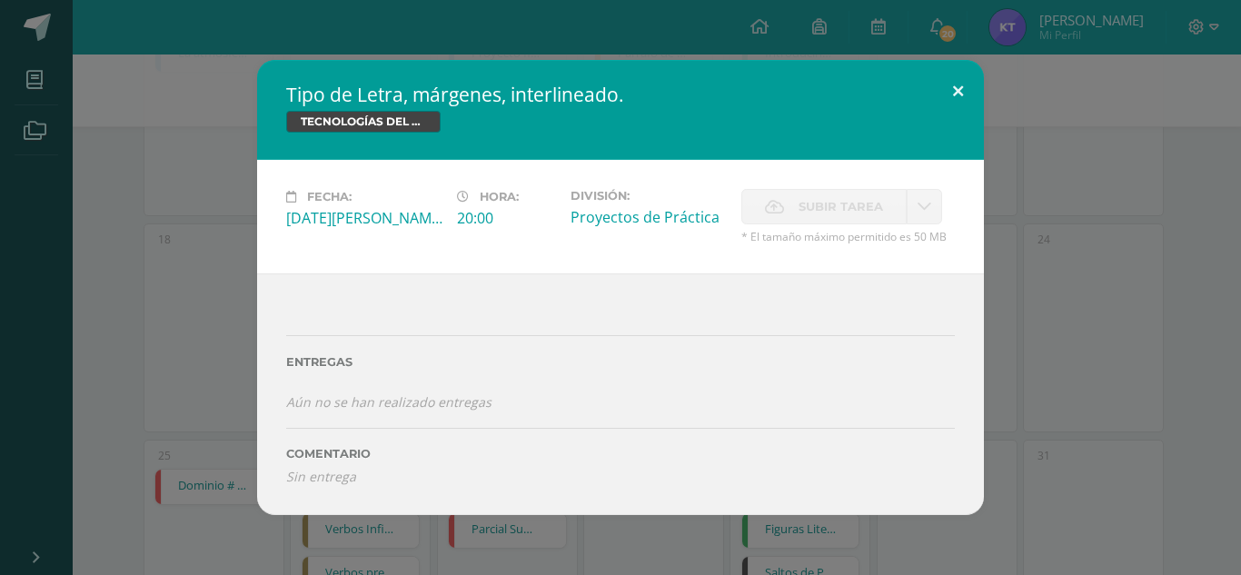
click at [965, 101] on button at bounding box center [958, 91] width 52 height 62
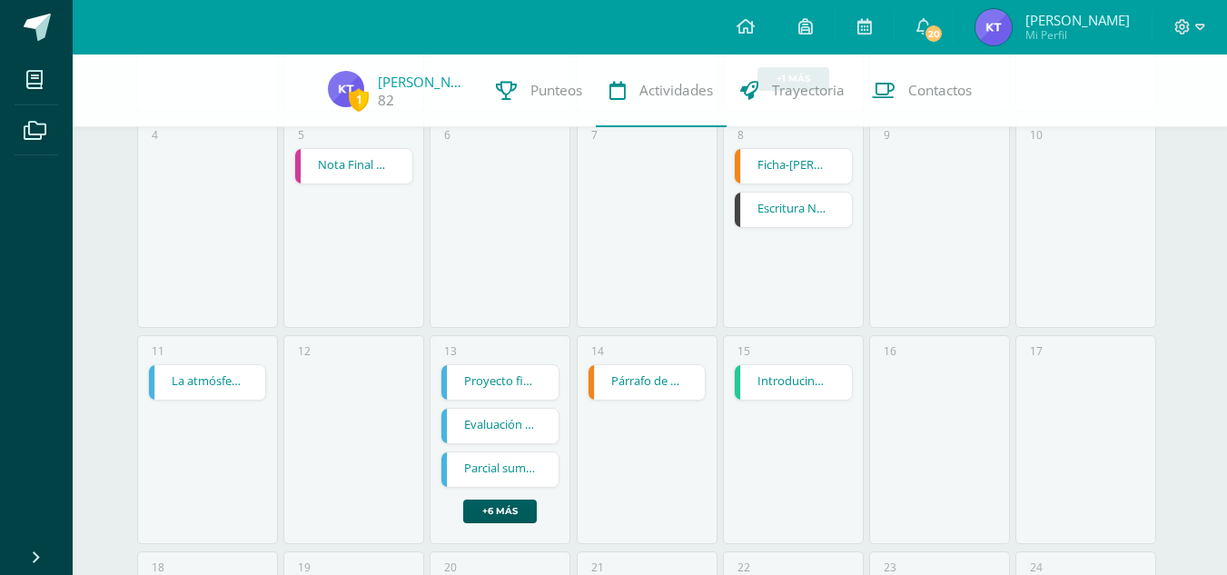
scroll to position [415, 0]
click at [760, 204] on link "Escritura Normas APA" at bounding box center [793, 208] width 117 height 35
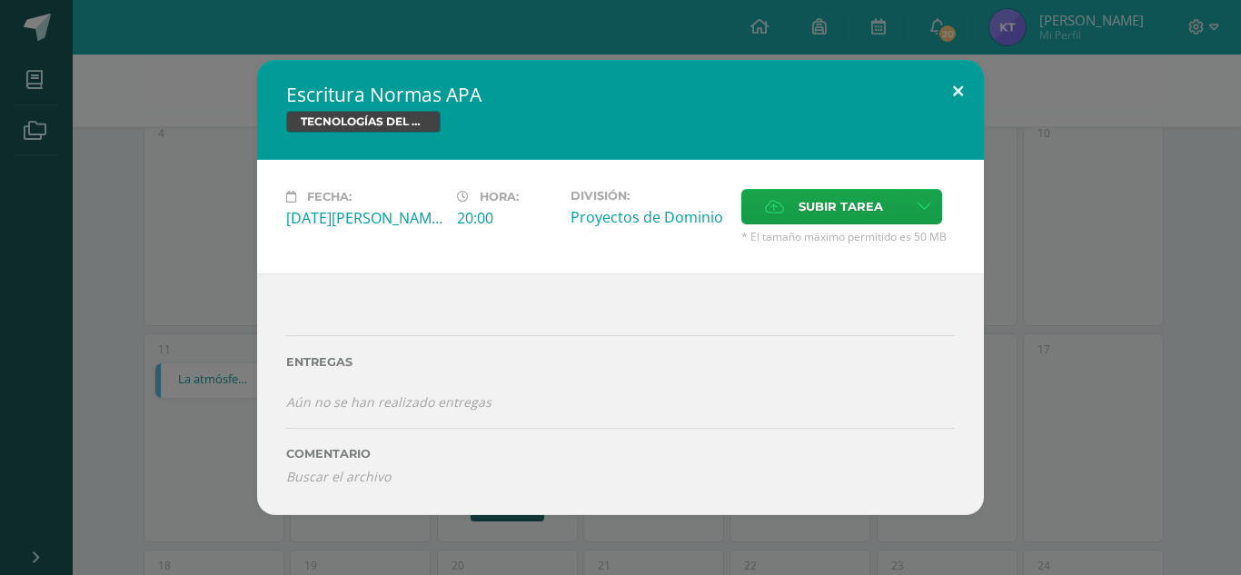
click at [953, 99] on button at bounding box center [958, 91] width 52 height 62
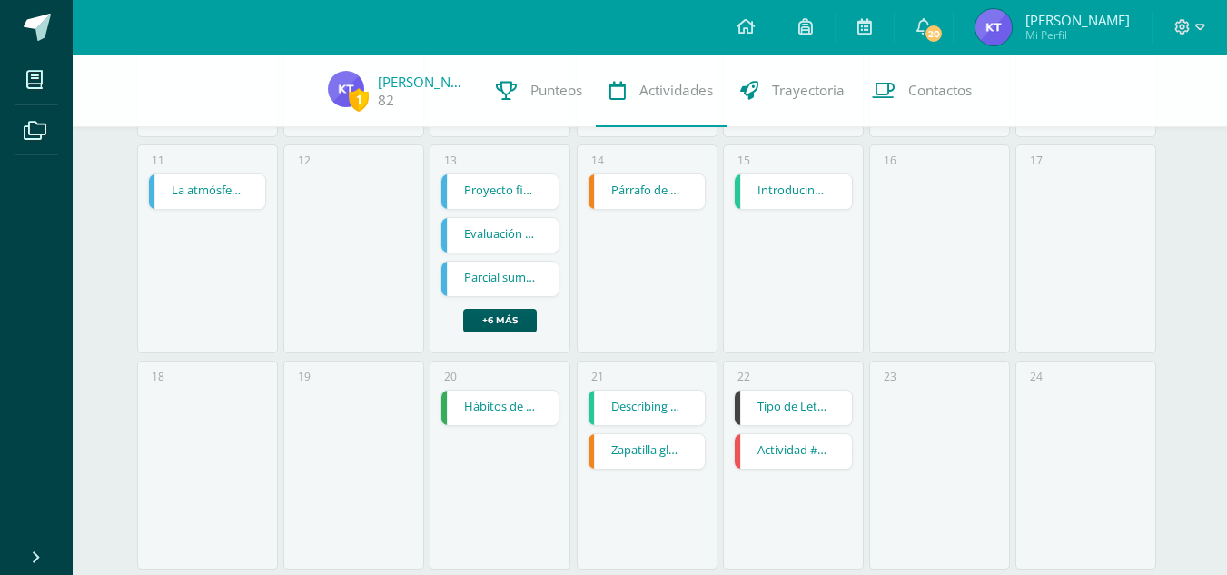
scroll to position [615, 0]
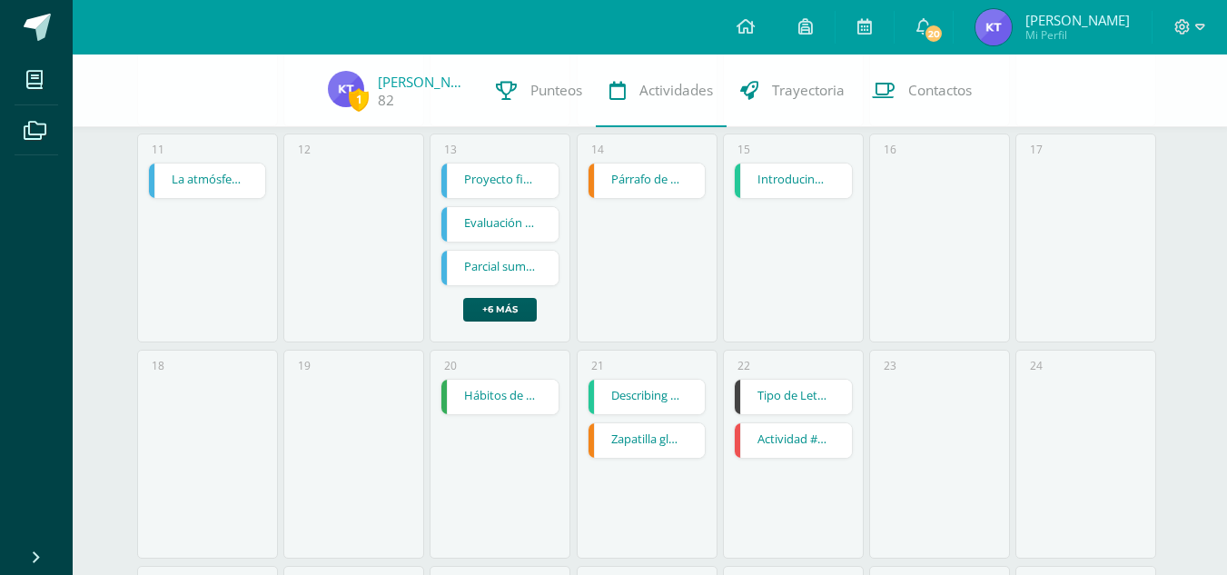
click at [816, 398] on link "Tipo de Letra, márgenes, interlineado." at bounding box center [793, 397] width 117 height 35
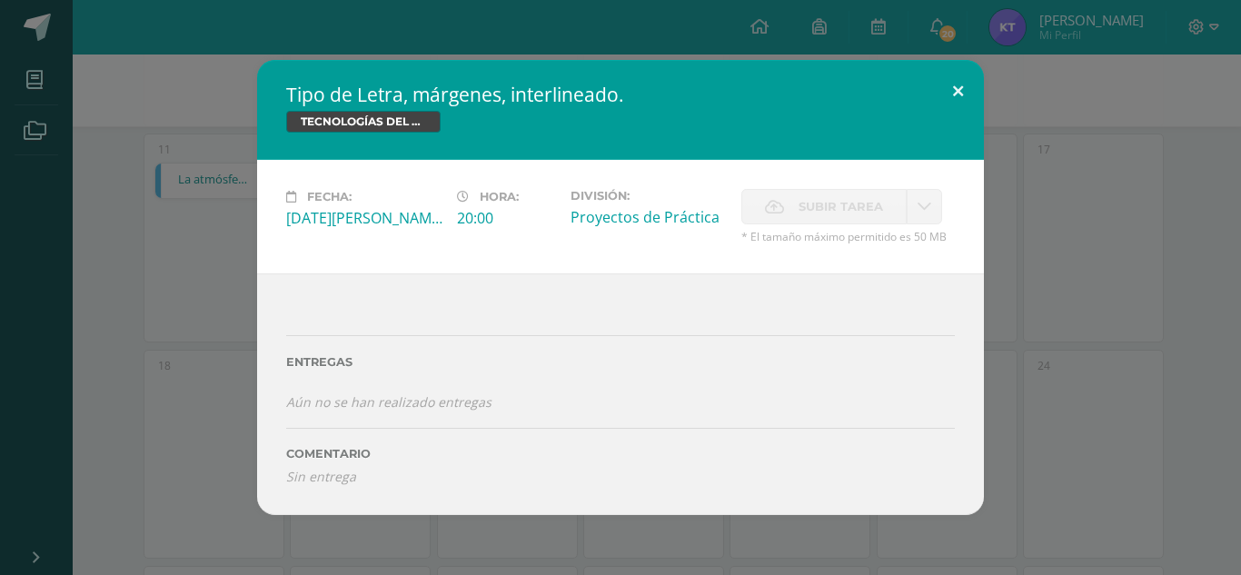
click at [965, 102] on button at bounding box center [958, 91] width 52 height 62
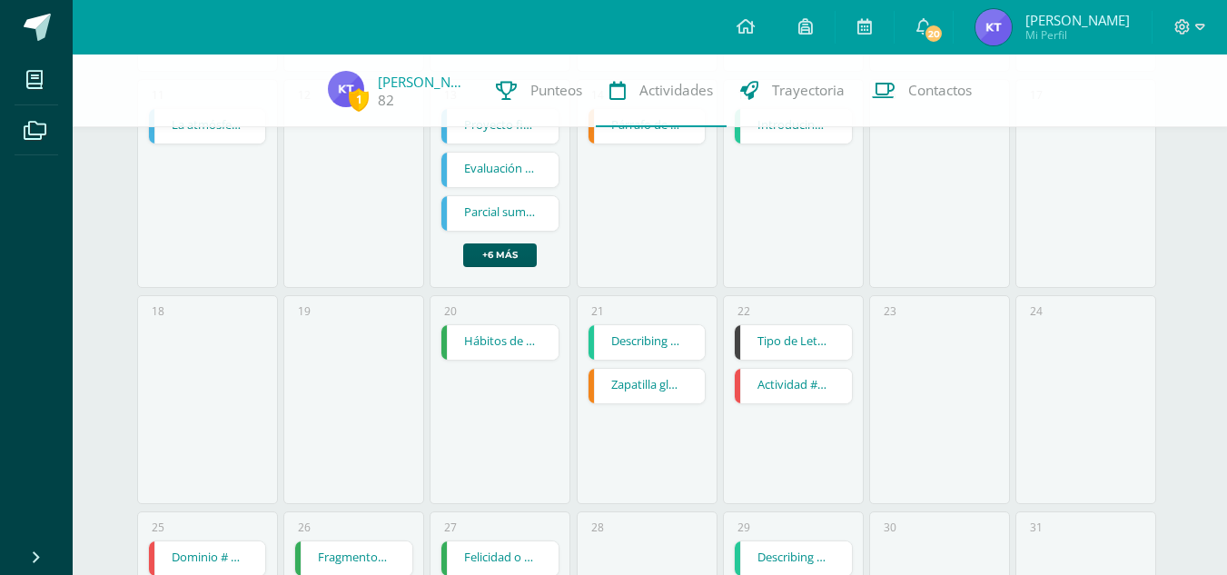
scroll to position [858, 0]
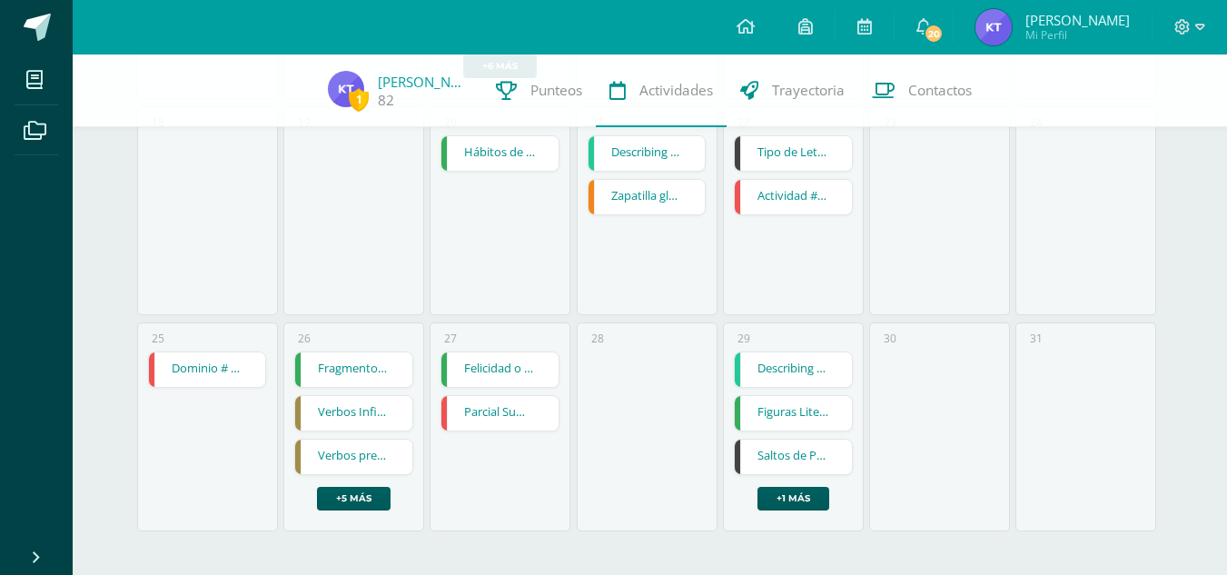
click at [798, 472] on link "Saltos de Página y numeración" at bounding box center [793, 457] width 117 height 35
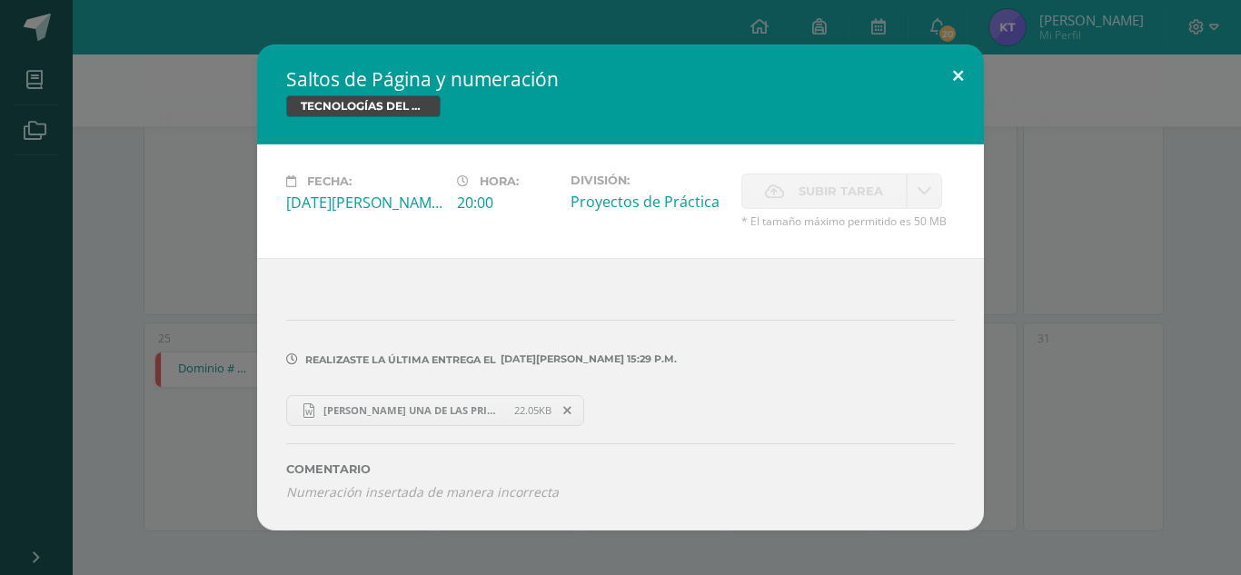
click at [955, 81] on button at bounding box center [958, 76] width 52 height 62
